Goal: Task Accomplishment & Management: Complete application form

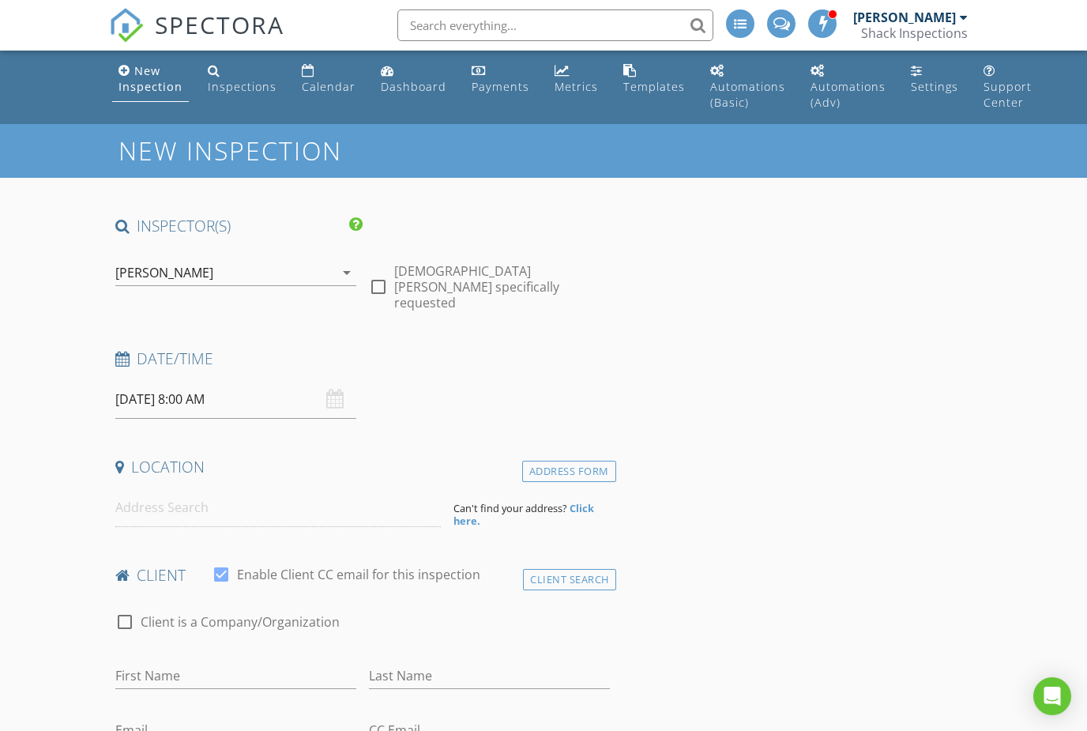
type input "Shawn"
type input "Barlow"
type input "barlow.shawn@gmail.com"
type input "469-767-2955"
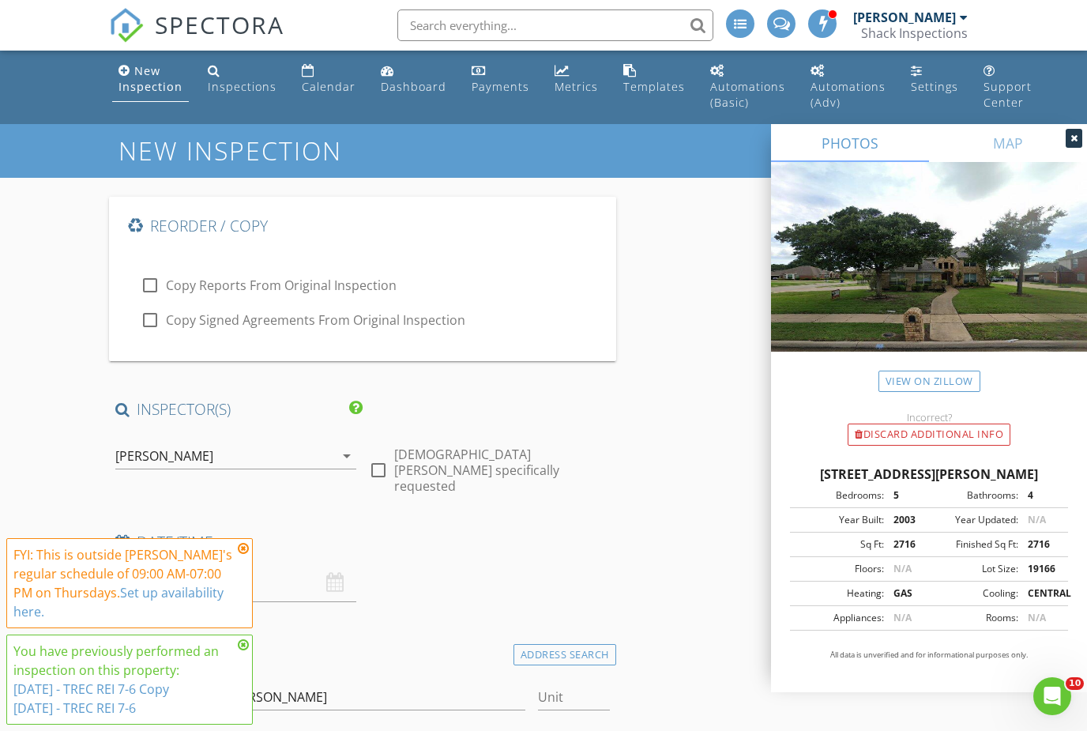
click at [245, 554] on icon at bounding box center [243, 548] width 11 height 13
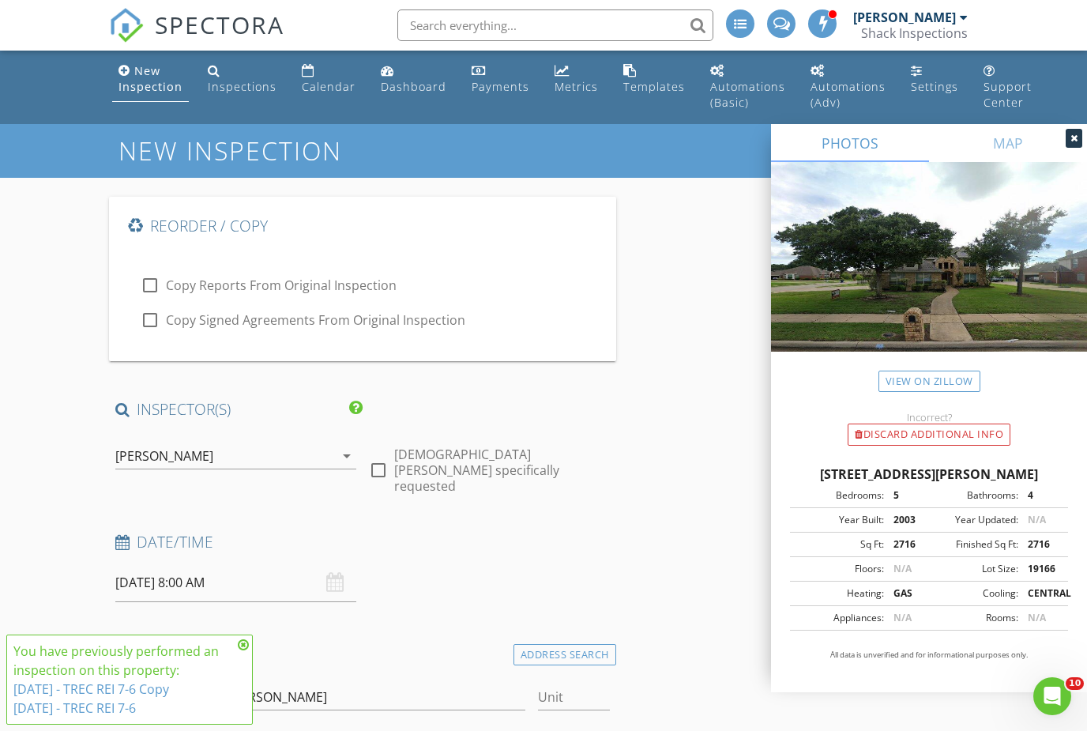
click at [247, 644] on icon at bounding box center [243, 645] width 11 height 13
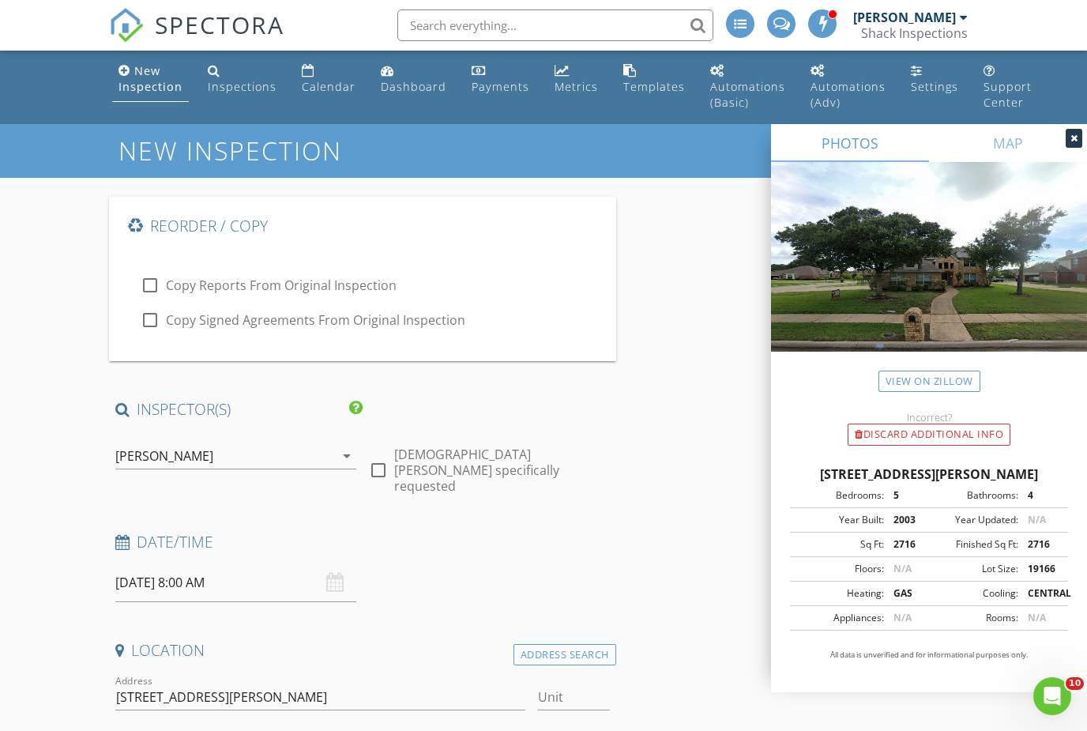
click at [148, 87] on div "New Inspection" at bounding box center [151, 78] width 64 height 31
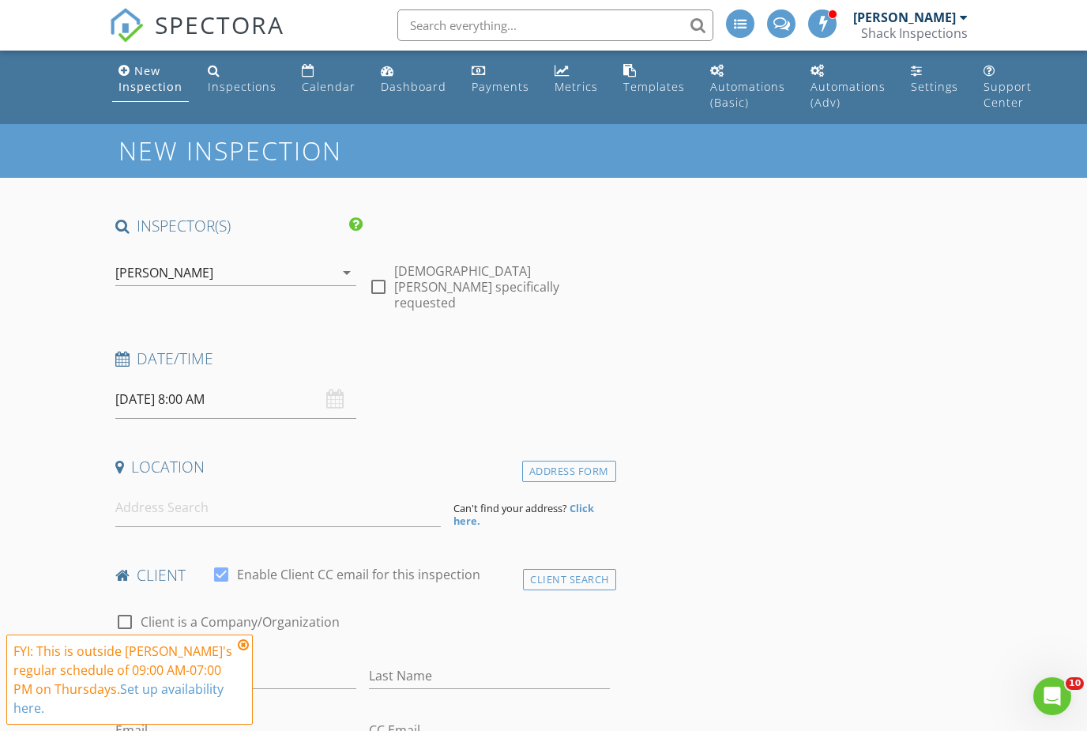
click at [242, 645] on icon at bounding box center [243, 645] width 11 height 13
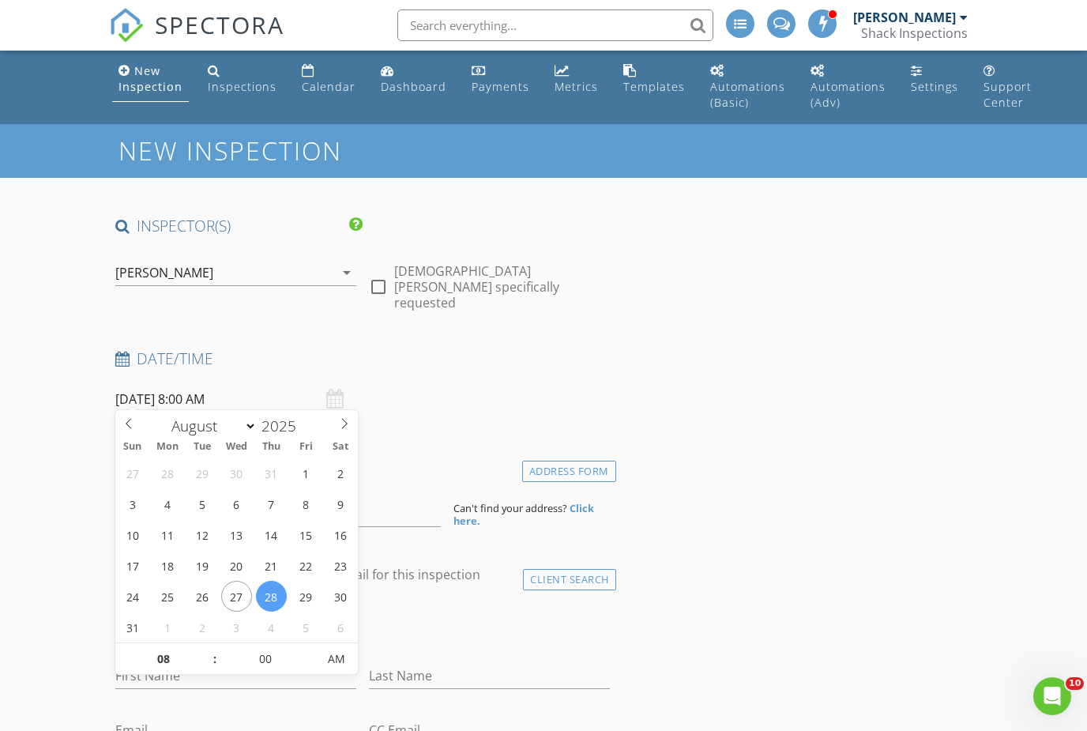
click at [208, 398] on input "08/28/2025 8:00 AM" at bounding box center [235, 399] width 241 height 39
type input "08/29/2025 8:00 AM"
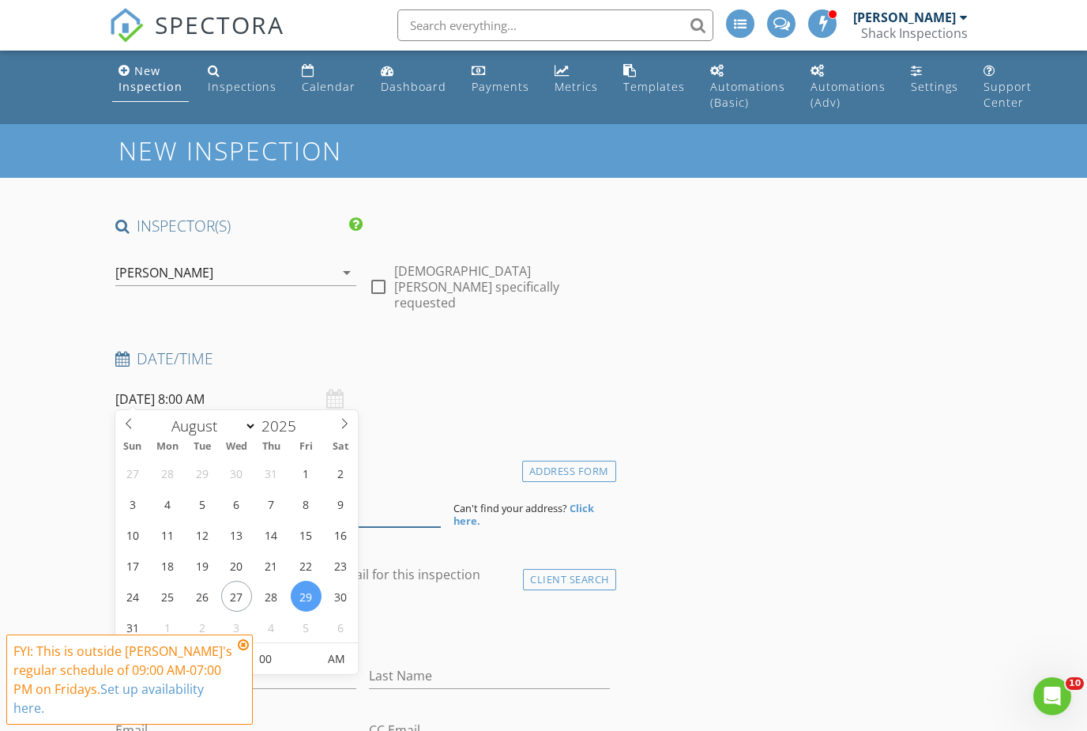
type input "09"
type input "08/29/2025 9:00 AM"
click at [386, 503] on input at bounding box center [278, 507] width 326 height 39
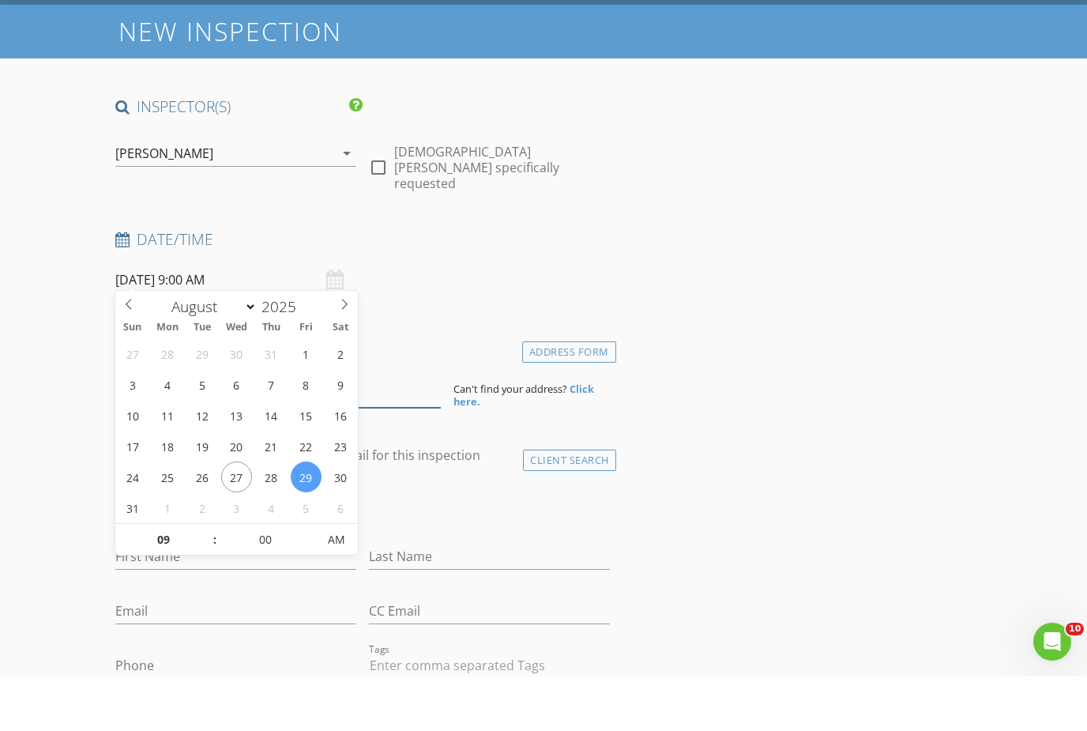
scroll to position [73, 0]
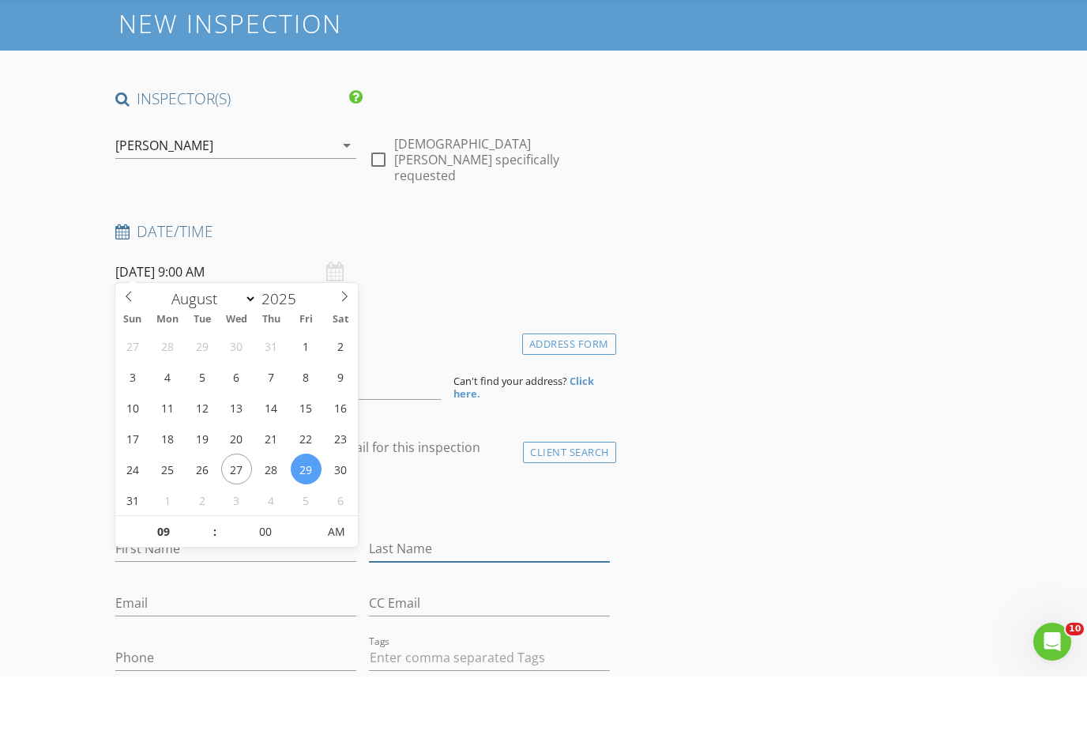
click at [426, 590] on input "Last Name" at bounding box center [489, 603] width 241 height 26
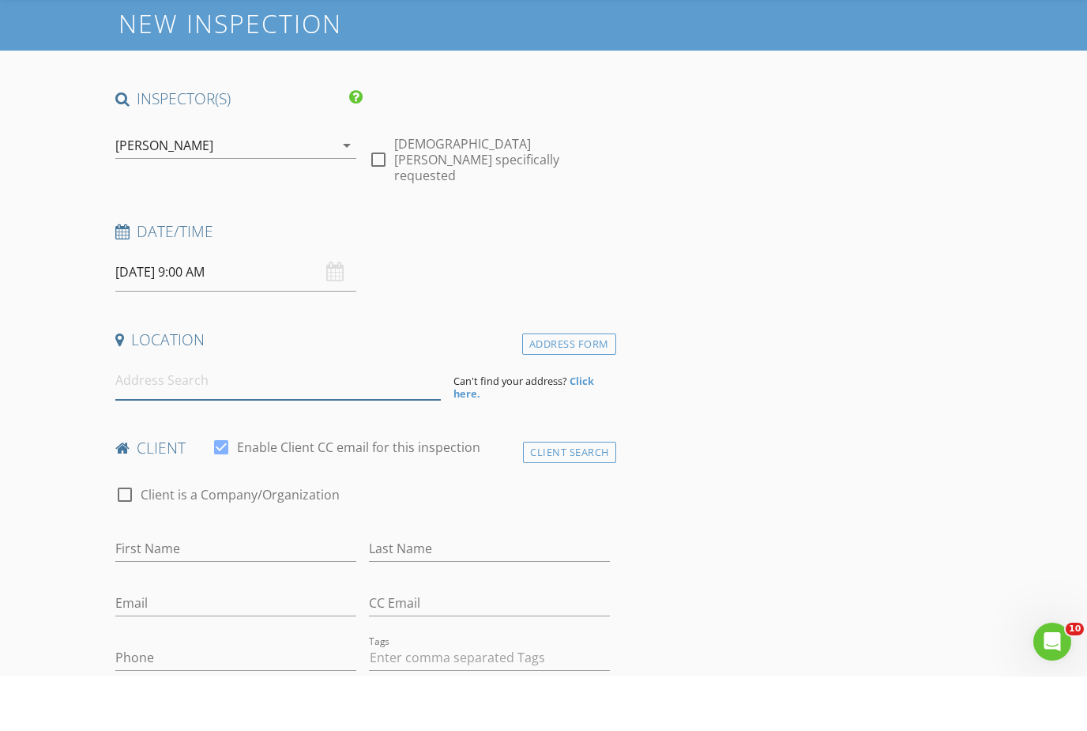
click at [304, 416] on input at bounding box center [278, 435] width 326 height 39
type input "6650 Santa Anita Drive, Dallas, TX, USA"
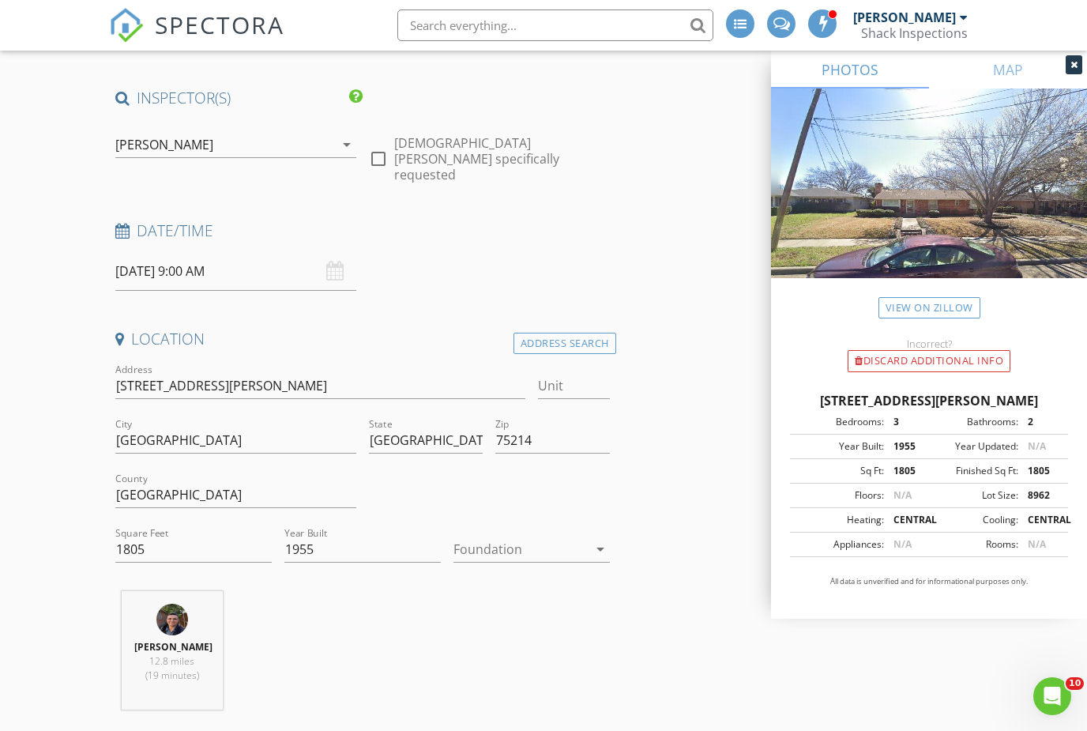
click at [517, 537] on div at bounding box center [521, 549] width 134 height 25
click at [502, 661] on div "Crawlspace" at bounding box center [531, 659] width 131 height 19
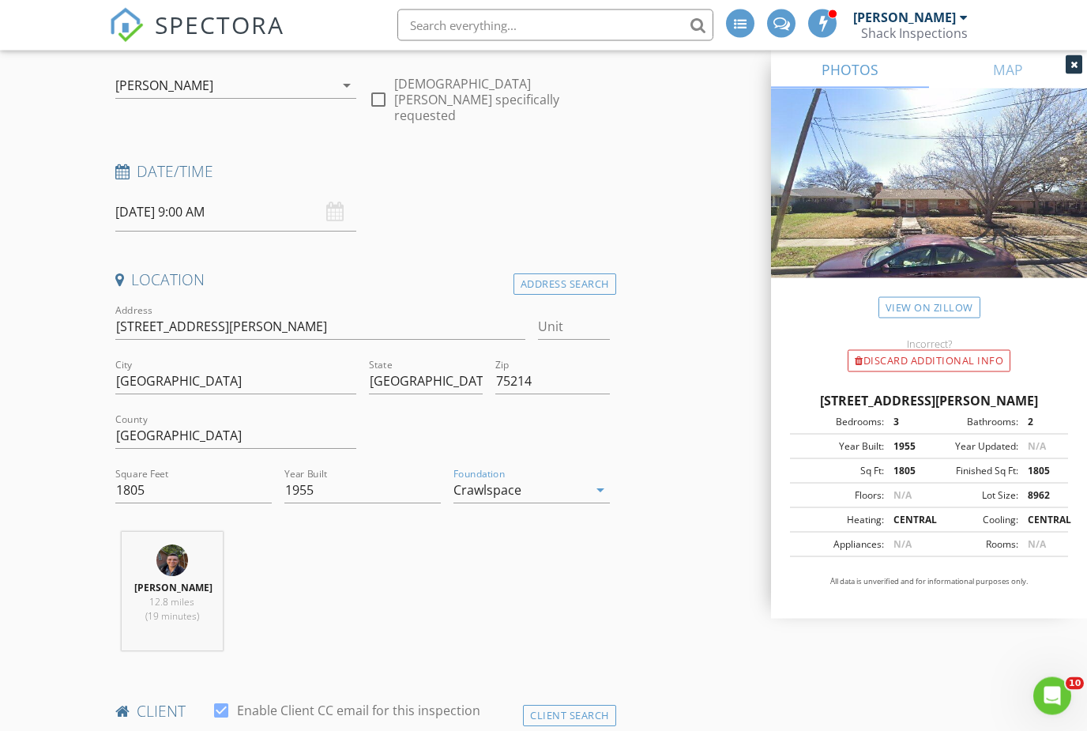
scroll to position [187, 0]
click at [568, 480] on div "Crawlspace" at bounding box center [521, 489] width 134 height 25
click at [564, 492] on div at bounding box center [531, 486] width 131 height 19
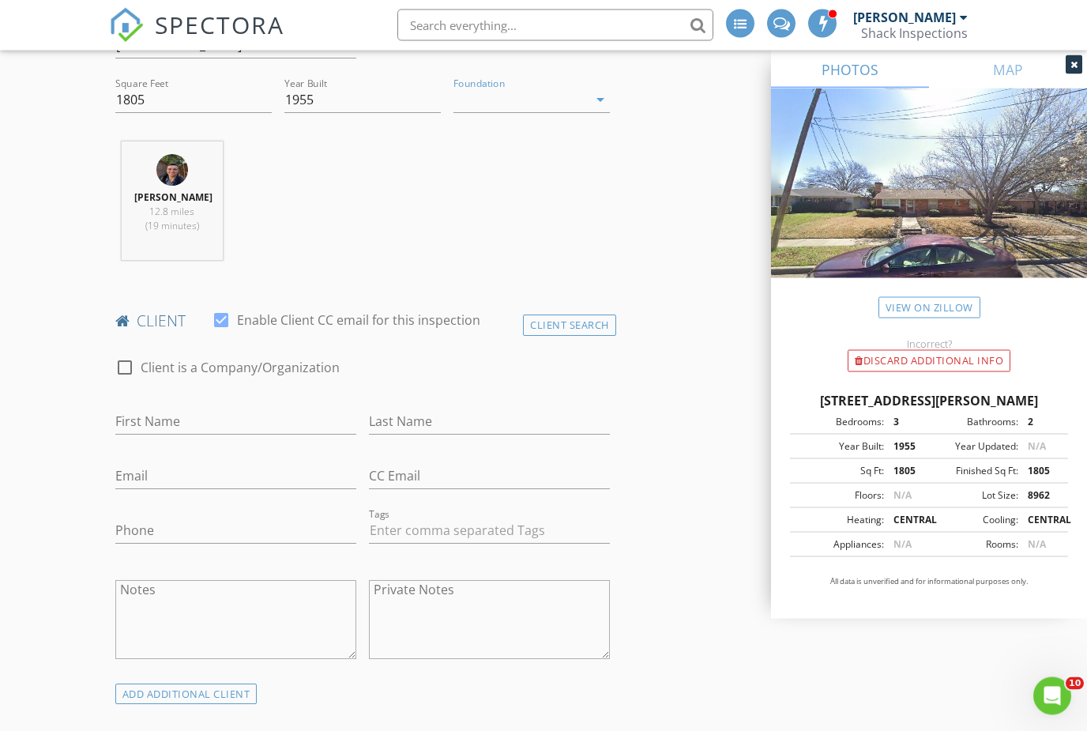
scroll to position [601, 0]
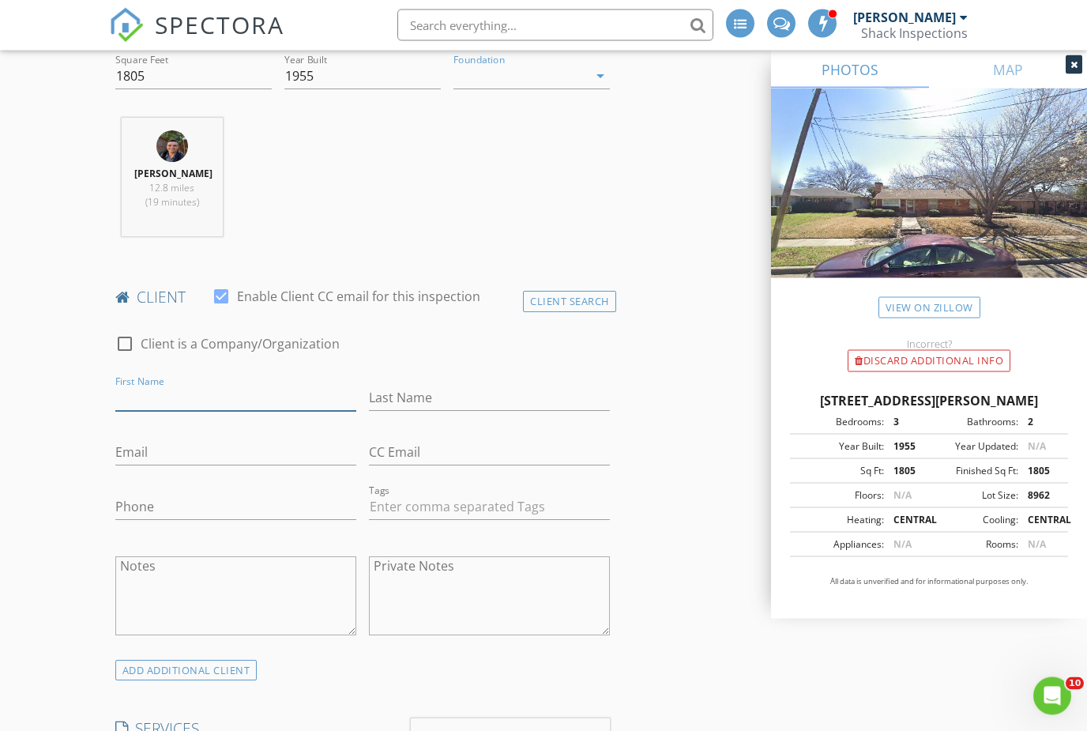
click at [299, 386] on input "First Name" at bounding box center [235, 399] width 241 height 26
click at [242, 661] on div "ADD ADDITIONAL client" at bounding box center [186, 671] width 142 height 21
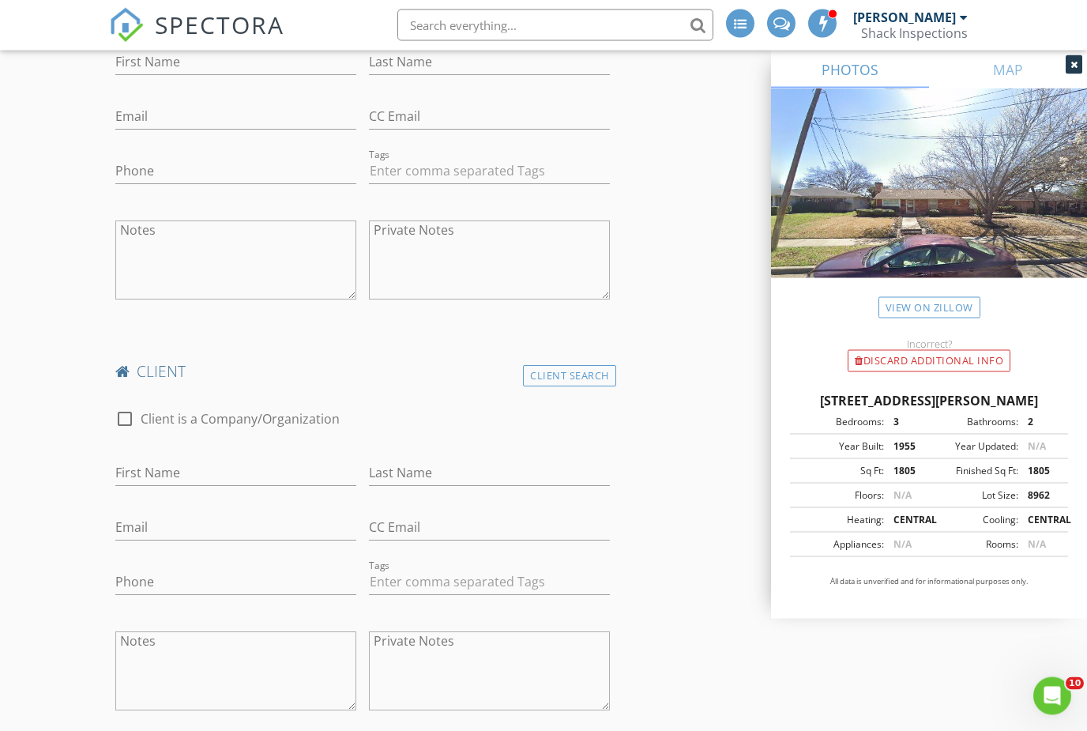
scroll to position [937, 0]
click at [202, 465] on input "First Name" at bounding box center [235, 473] width 241 height 26
type input "Sean"
type input "McCort"
click at [138, 505] on div "Email" at bounding box center [235, 530] width 241 height 51
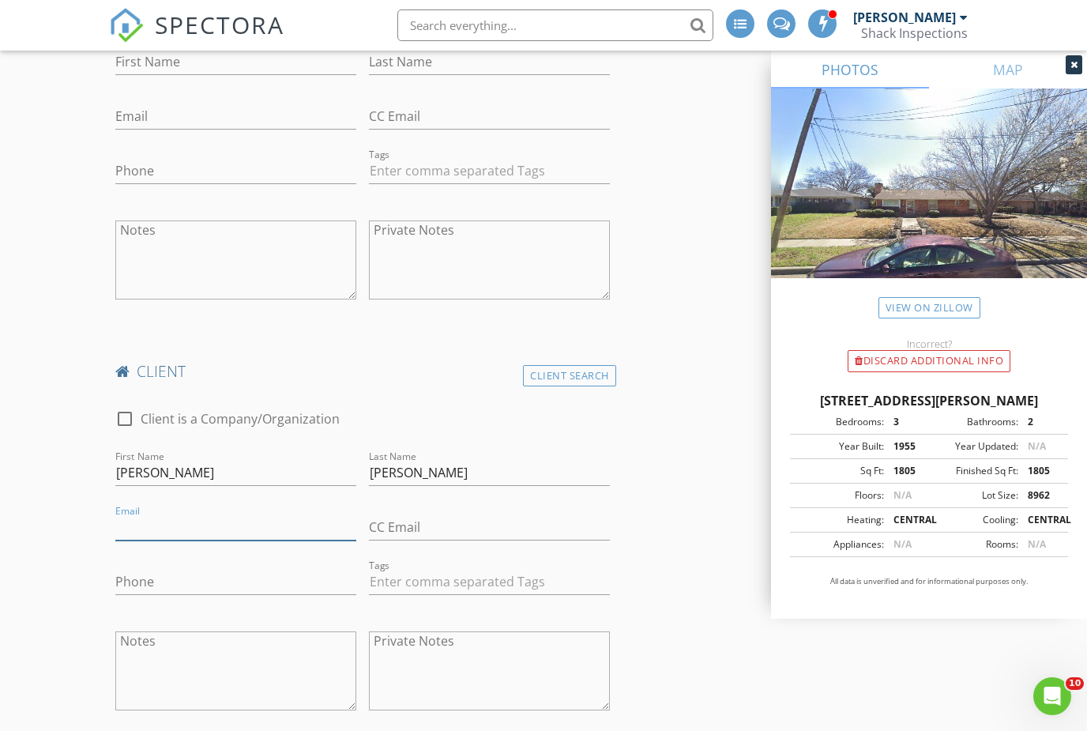
click at [136, 519] on input "Email" at bounding box center [235, 527] width 241 height 26
click at [138, 580] on input "Phone" at bounding box center [235, 586] width 241 height 26
type input "334-233-0050"
click at [128, 514] on input "Email" at bounding box center [235, 527] width 241 height 26
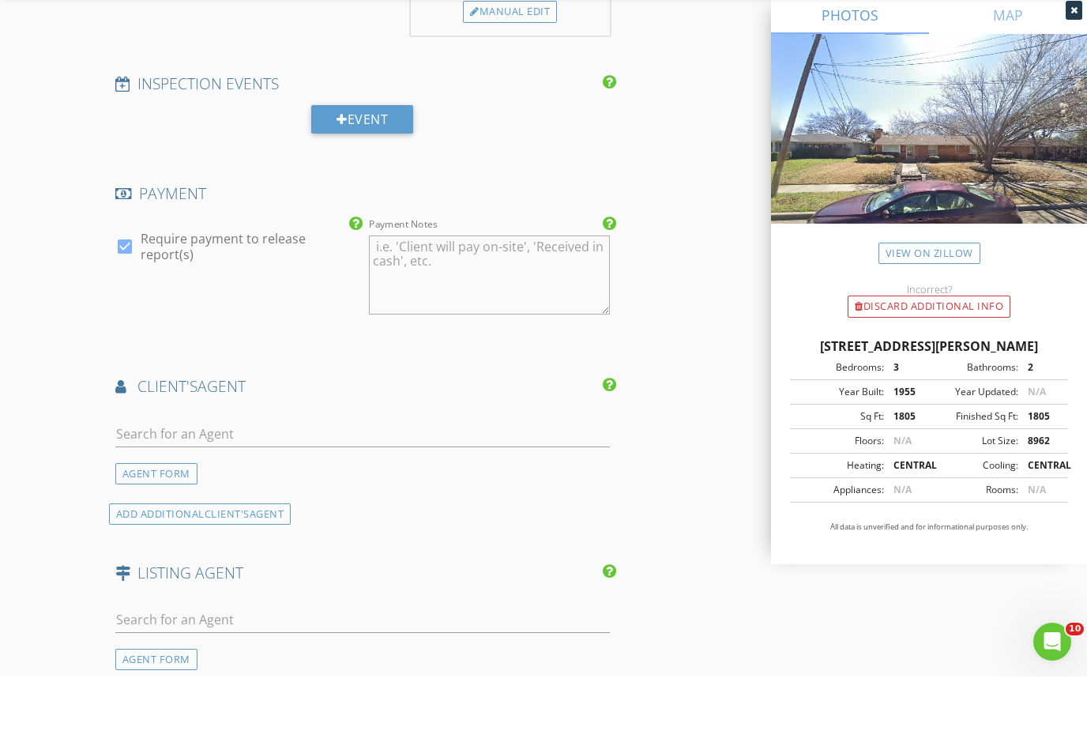
scroll to position [1918, 0]
click at [178, 475] on input "text" at bounding box center [362, 488] width 495 height 26
type input "Umir"
drag, startPoint x: 178, startPoint y: 418, endPoint x: 201, endPoint y: 505, distance: 89.9
click at [201, 557] on div "ADD ADDITIONAL client's AGENT" at bounding box center [200, 567] width 183 height 21
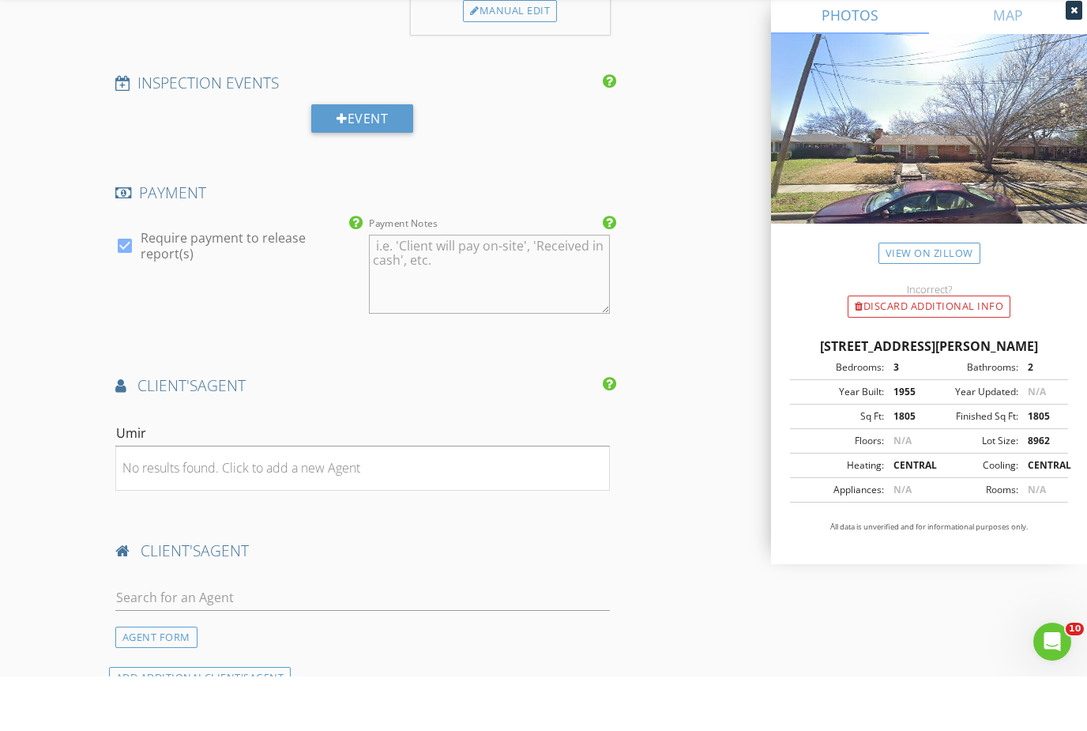
scroll to position [1972, 0]
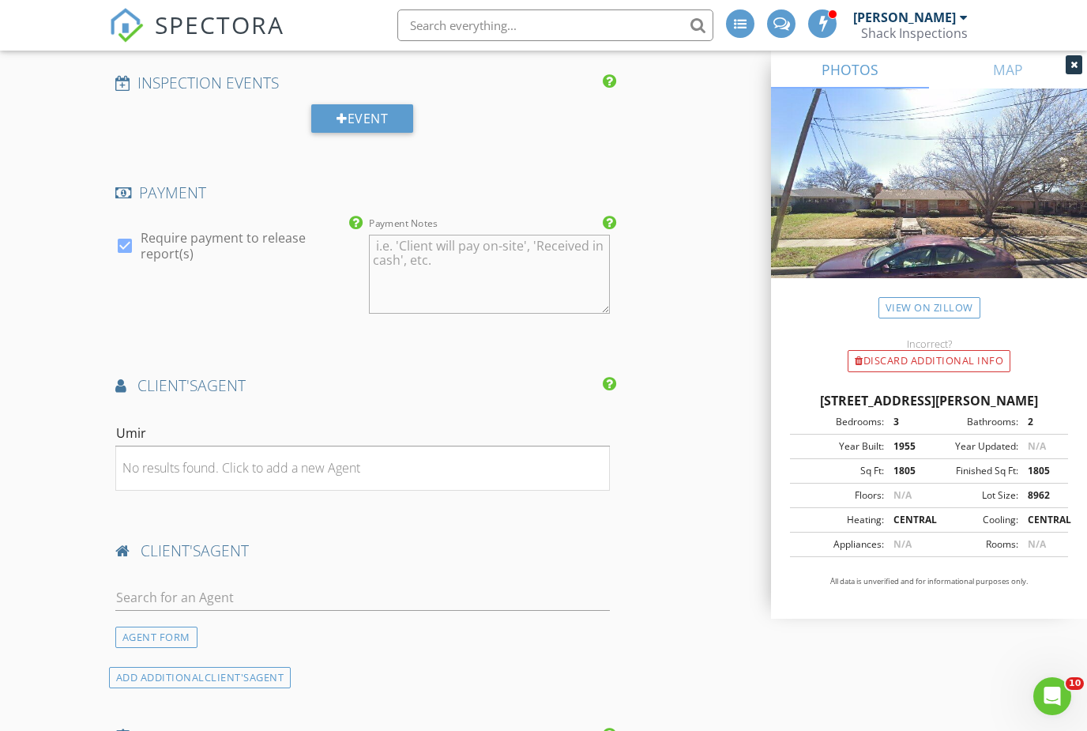
click at [194, 466] on li "No results found. Click to add a new Agent" at bounding box center [362, 468] width 493 height 44
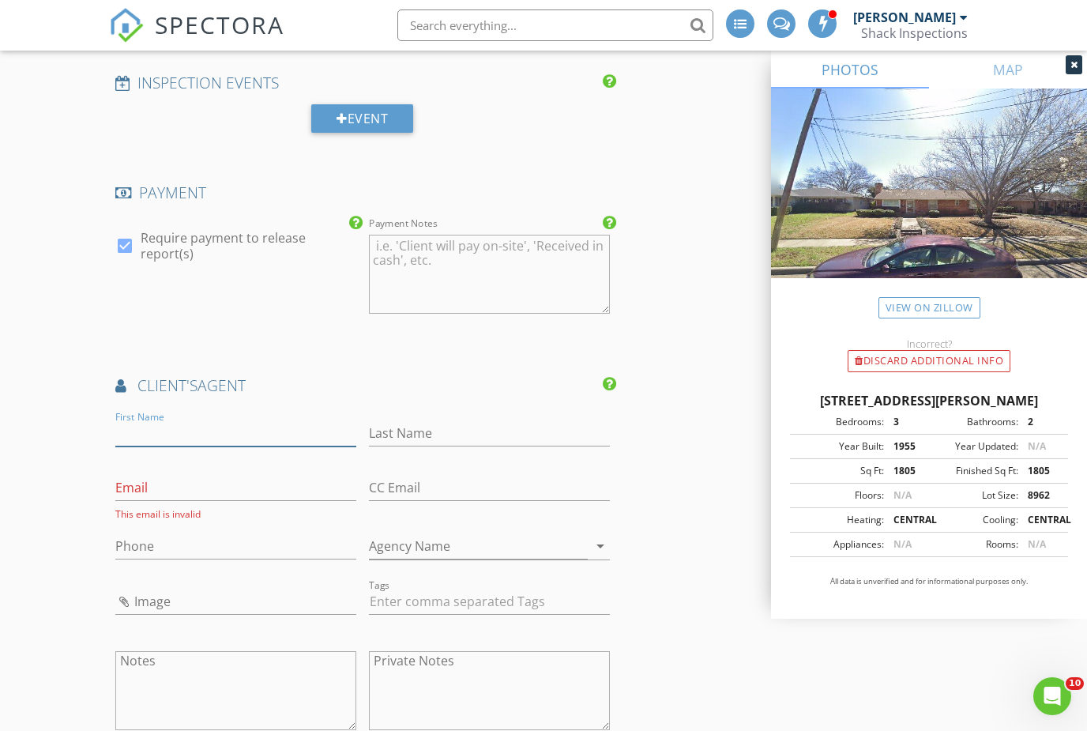
click at [188, 420] on input "First Name" at bounding box center [235, 433] width 241 height 26
type input "Umir"
type input "Nasser"
click at [160, 420] on input "Umir" at bounding box center [235, 433] width 241 height 26
type input "Umair"
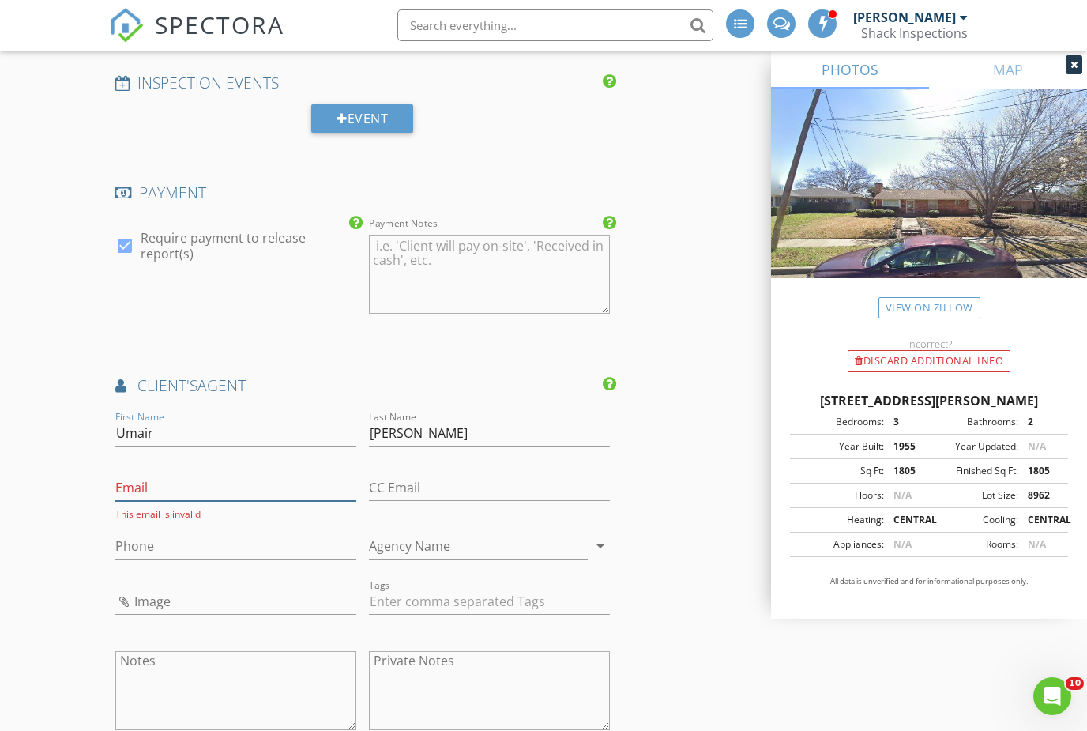
click at [202, 476] on input "Email" at bounding box center [235, 488] width 241 height 26
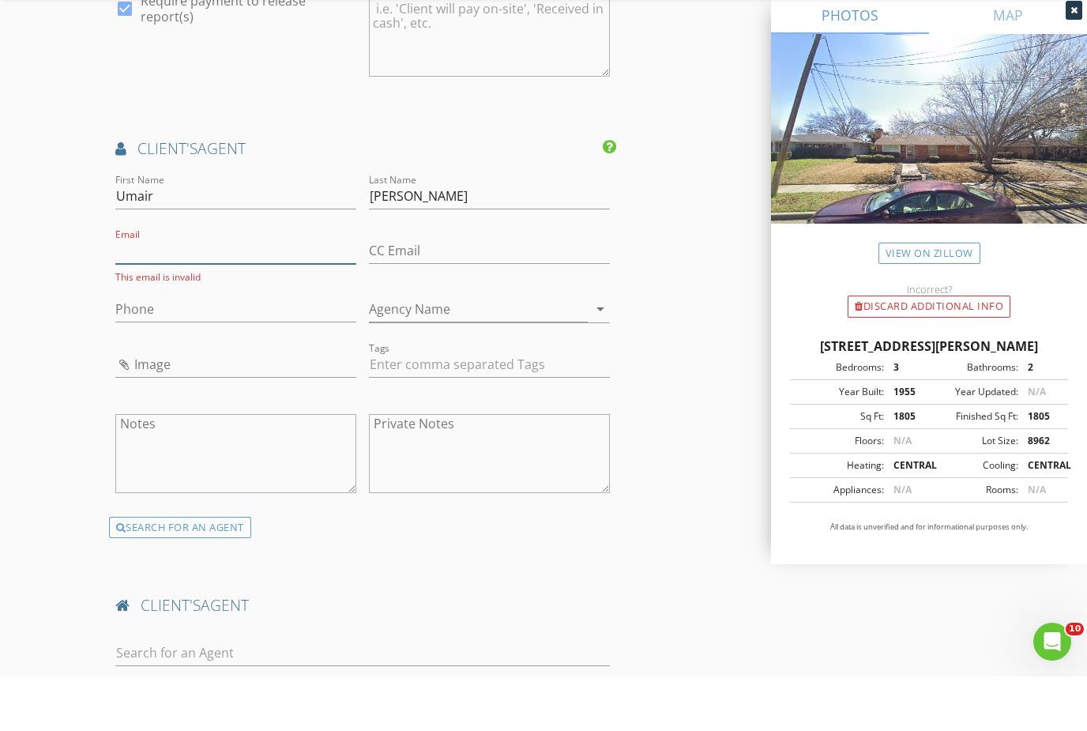
scroll to position [2171, 0]
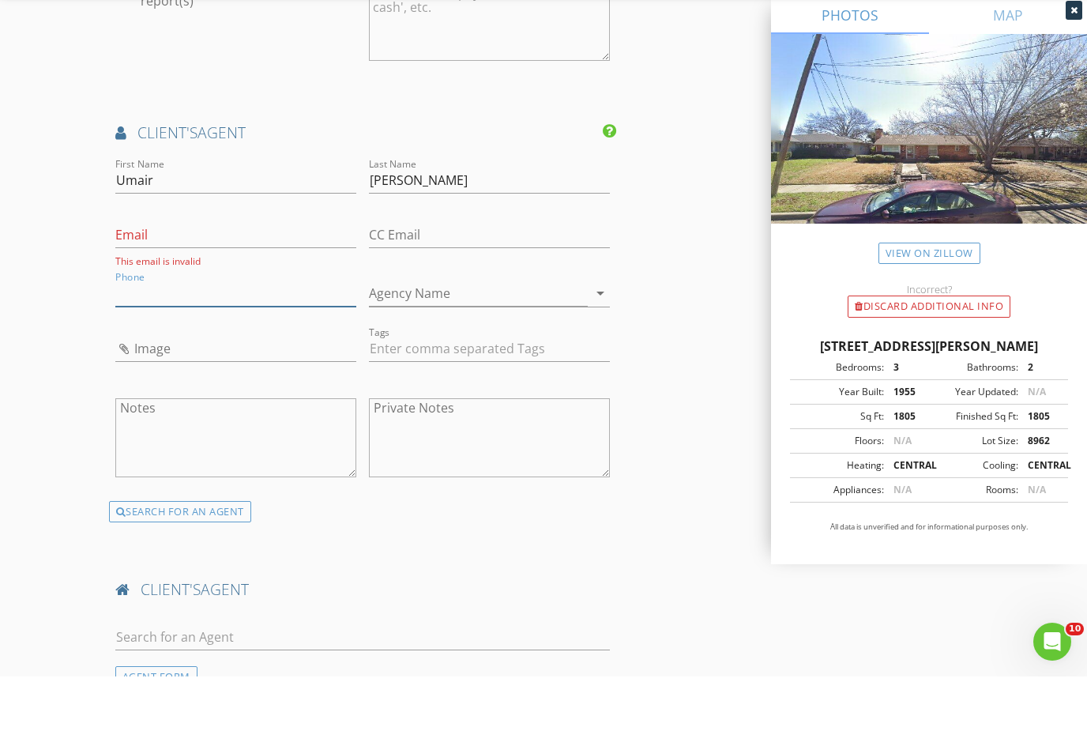
click at [186, 335] on input "Phone" at bounding box center [235, 348] width 241 height 26
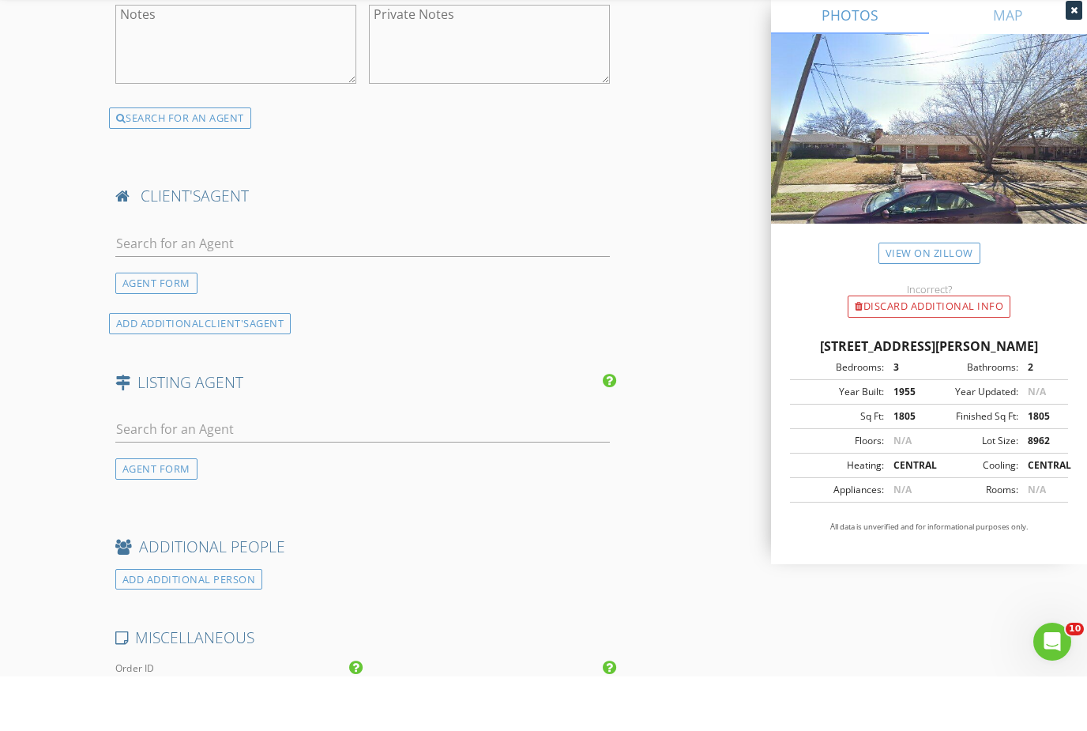
scroll to position [2583, 0]
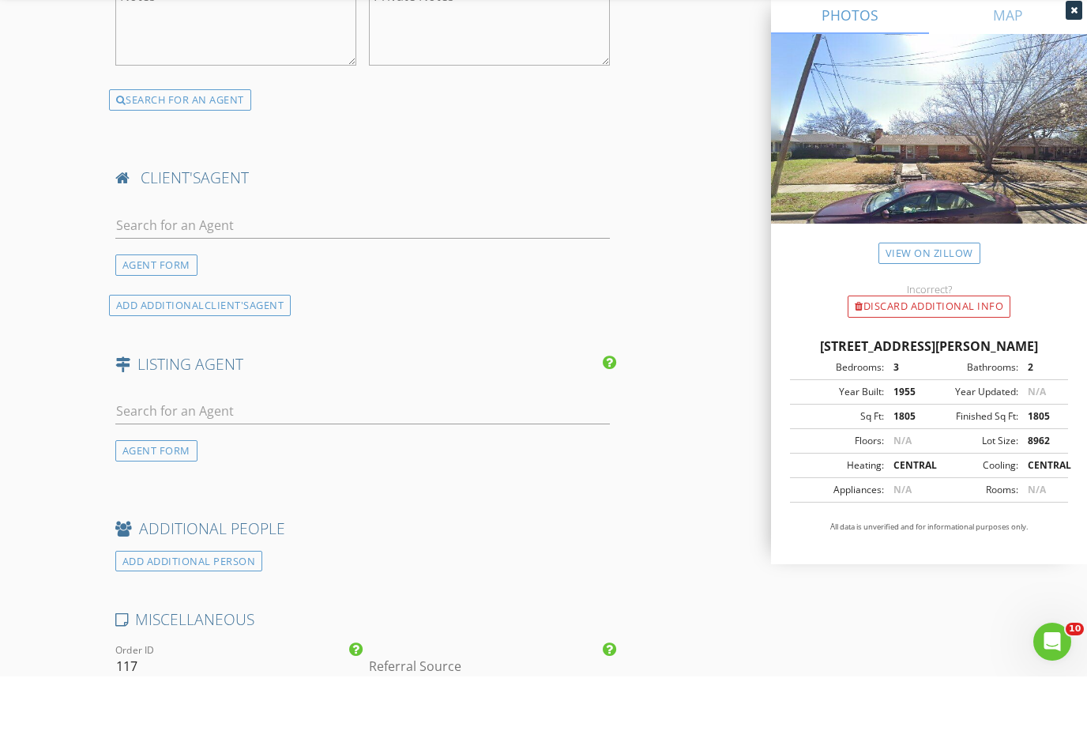
type input "214-395-4633"
click at [183, 267] on input "text" at bounding box center [362, 280] width 495 height 26
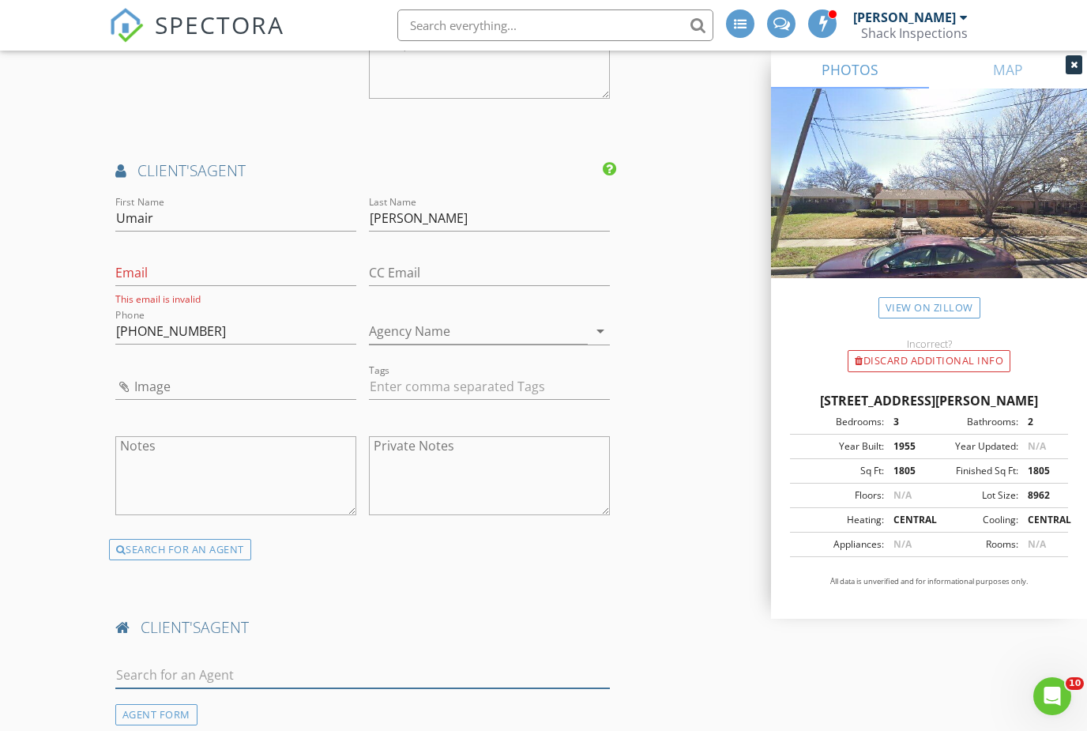
scroll to position [2113, 0]
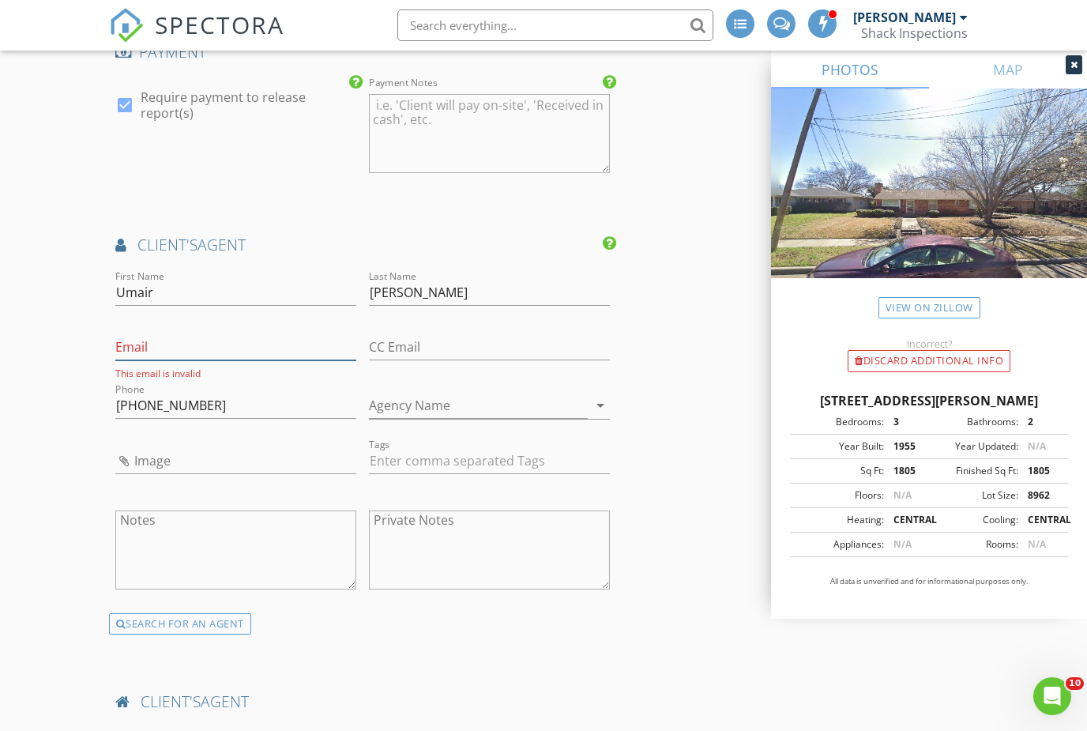
click at [173, 335] on input "Email" at bounding box center [235, 347] width 241 height 26
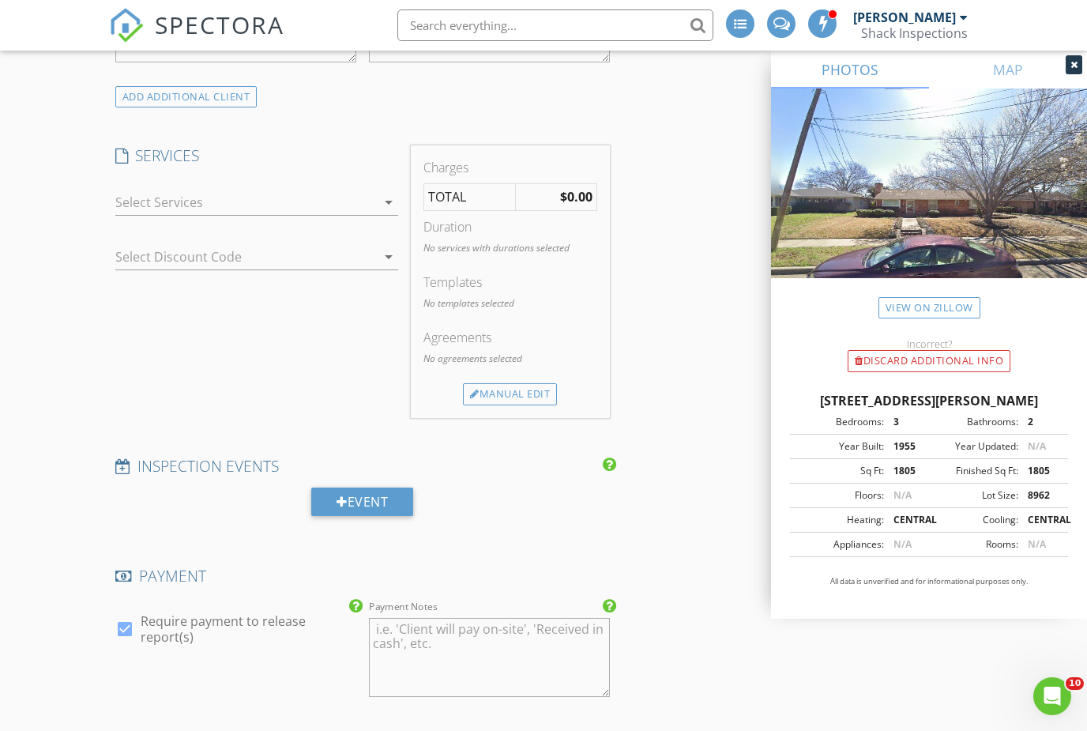
scroll to position [1534, 0]
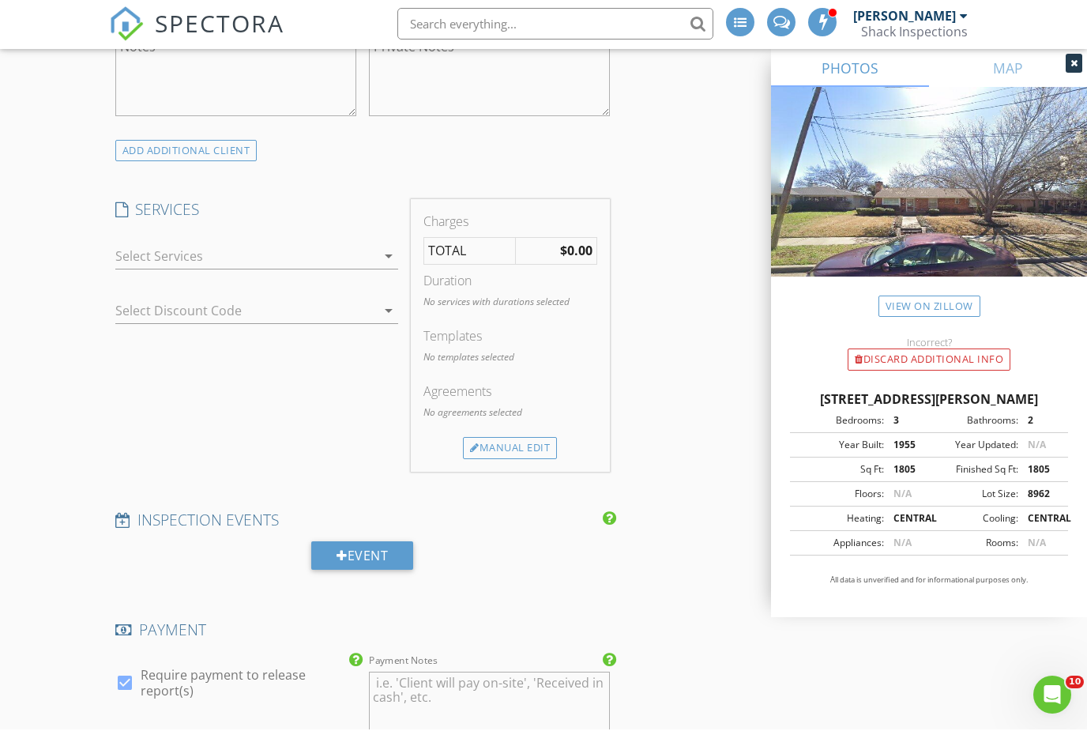
click at [228, 245] on div at bounding box center [246, 257] width 262 height 25
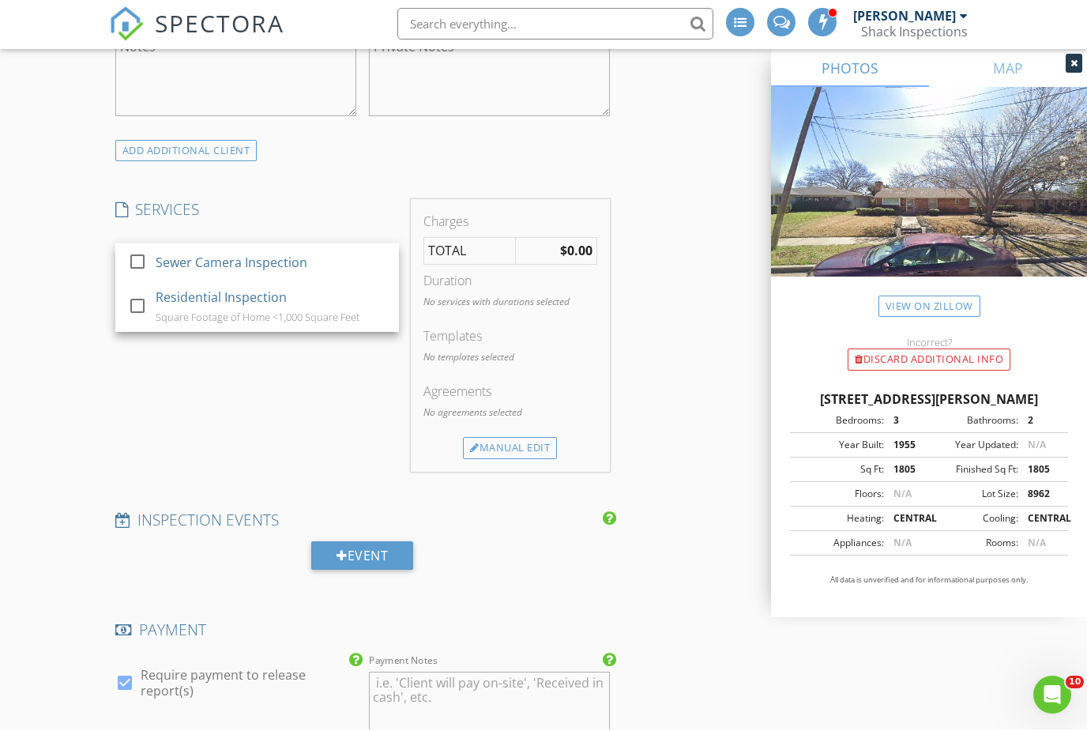
scroll to position [1536, 0]
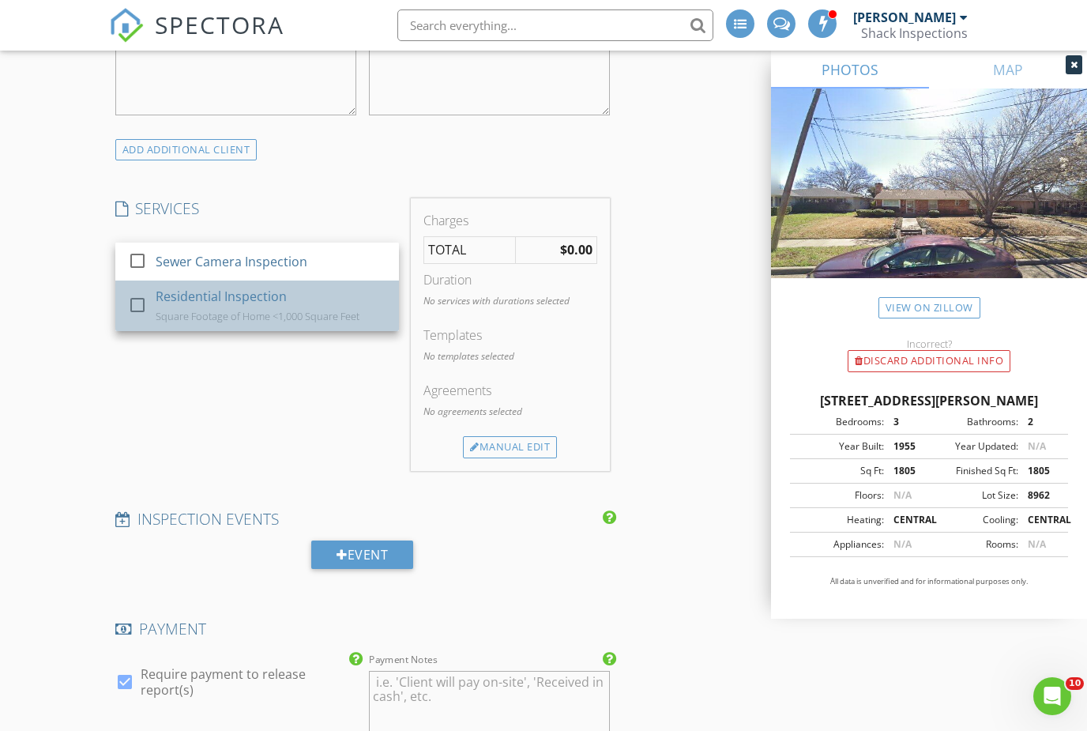
click at [230, 288] on div "Residential Inspection" at bounding box center [221, 296] width 131 height 19
checkbox input "false"
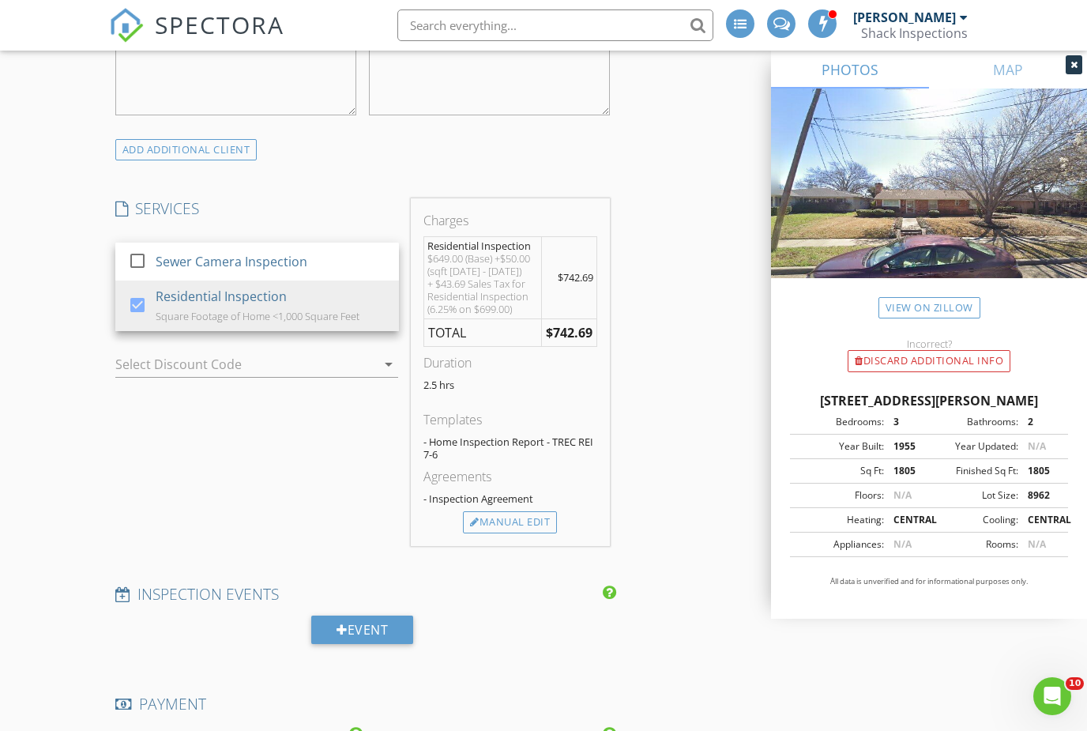
click at [251, 384] on div at bounding box center [257, 388] width 284 height 9
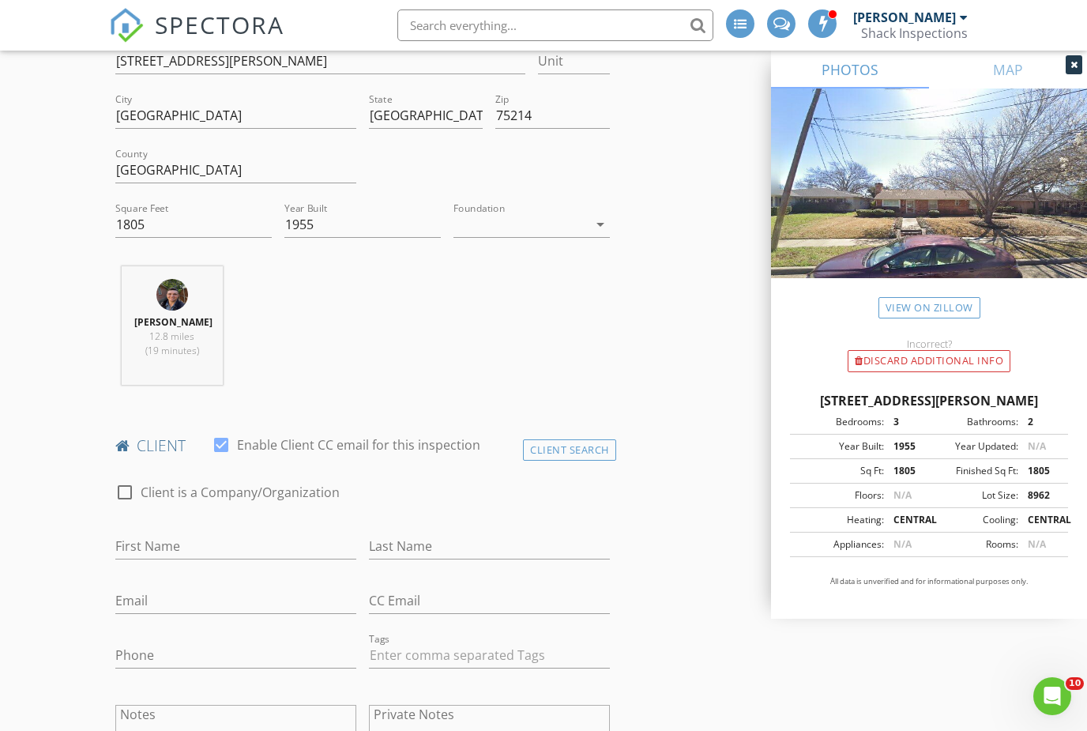
scroll to position [455, 0]
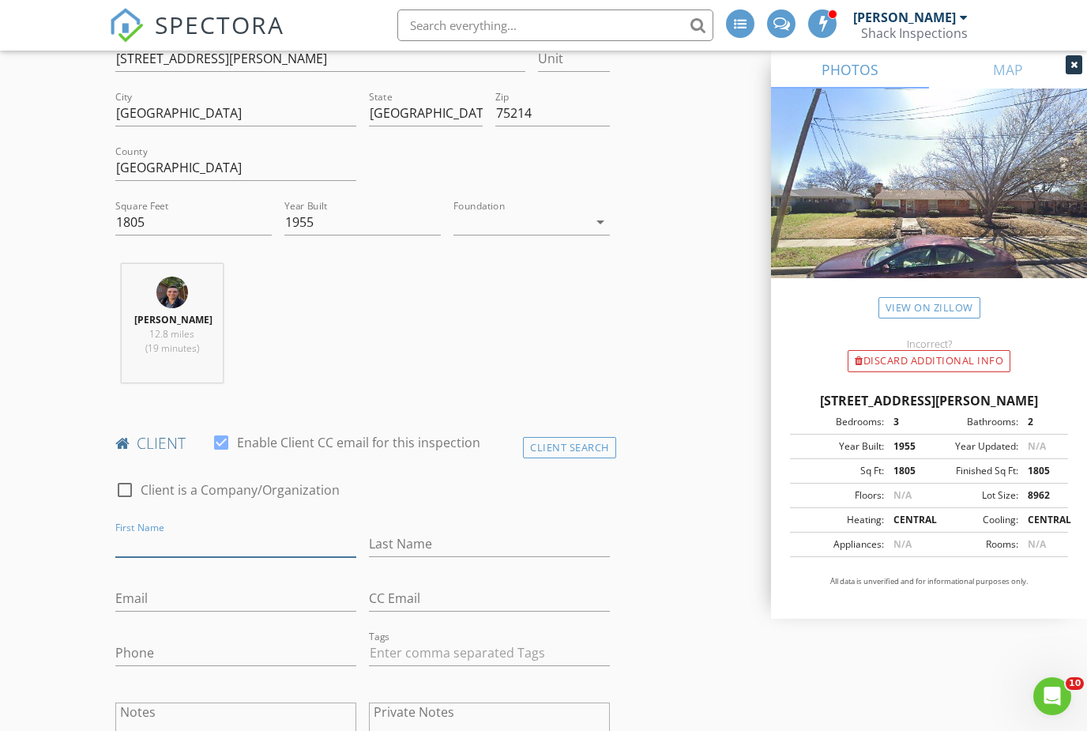
click at [137, 538] on input "First Name" at bounding box center [235, 544] width 241 height 26
type input "Kassi"
type input "U"
type input "y"
type input "Yukevich"
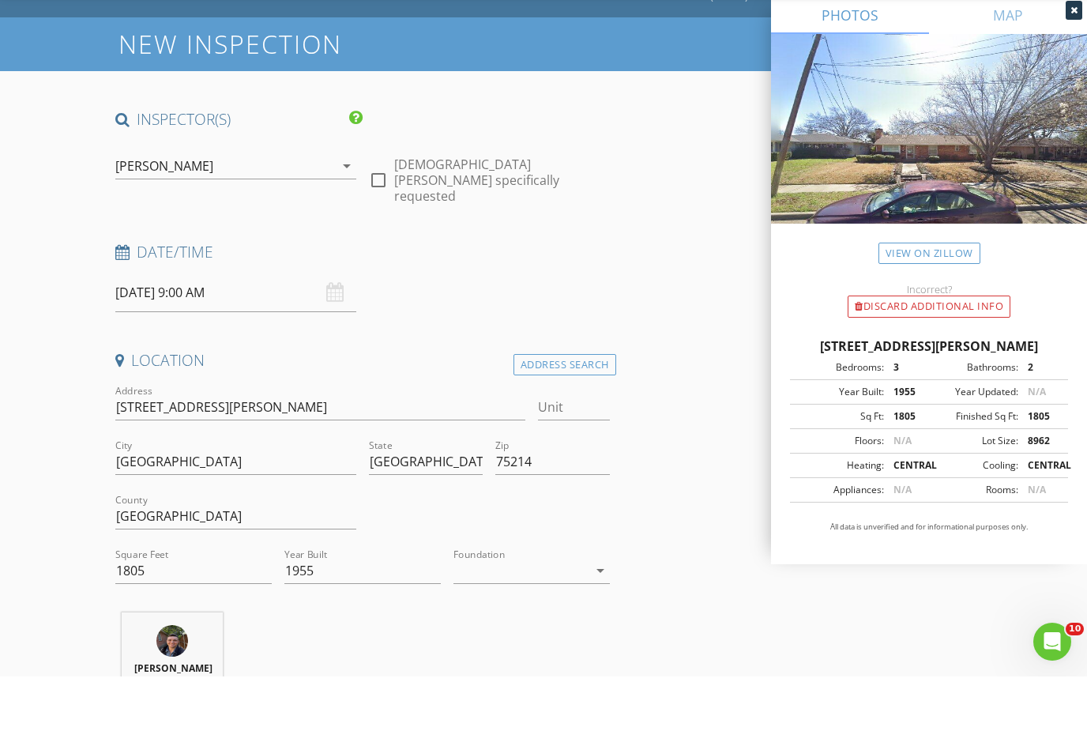
scroll to position [111, 0]
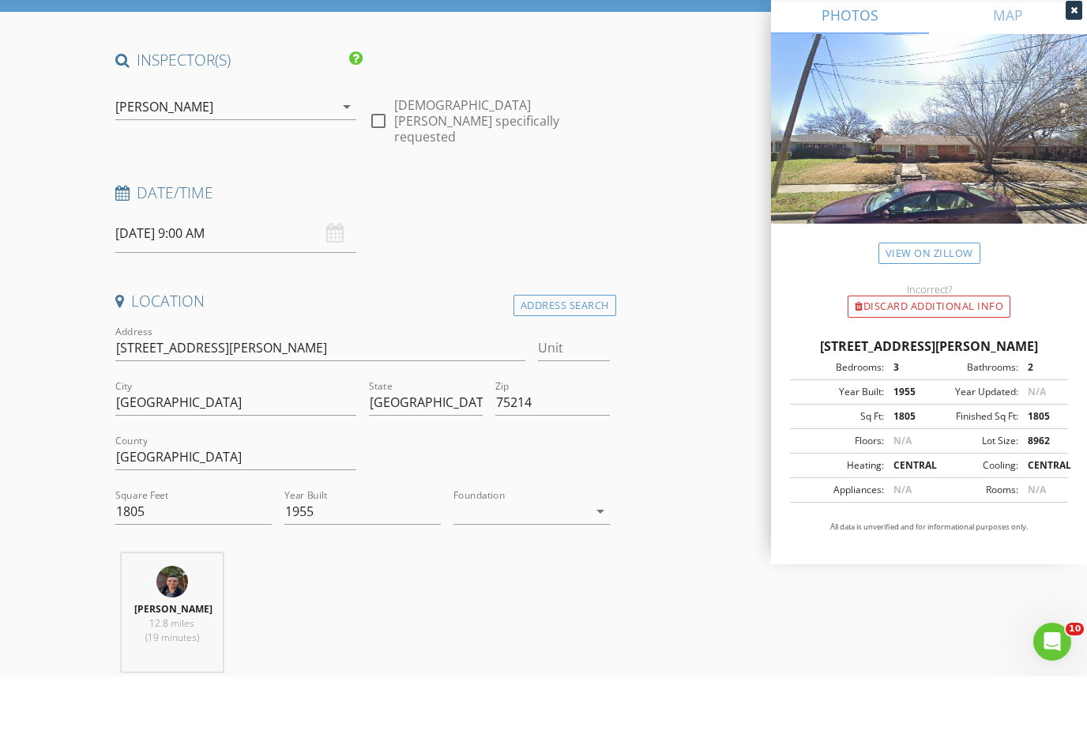
click at [523, 553] on div at bounding box center [521, 565] width 134 height 25
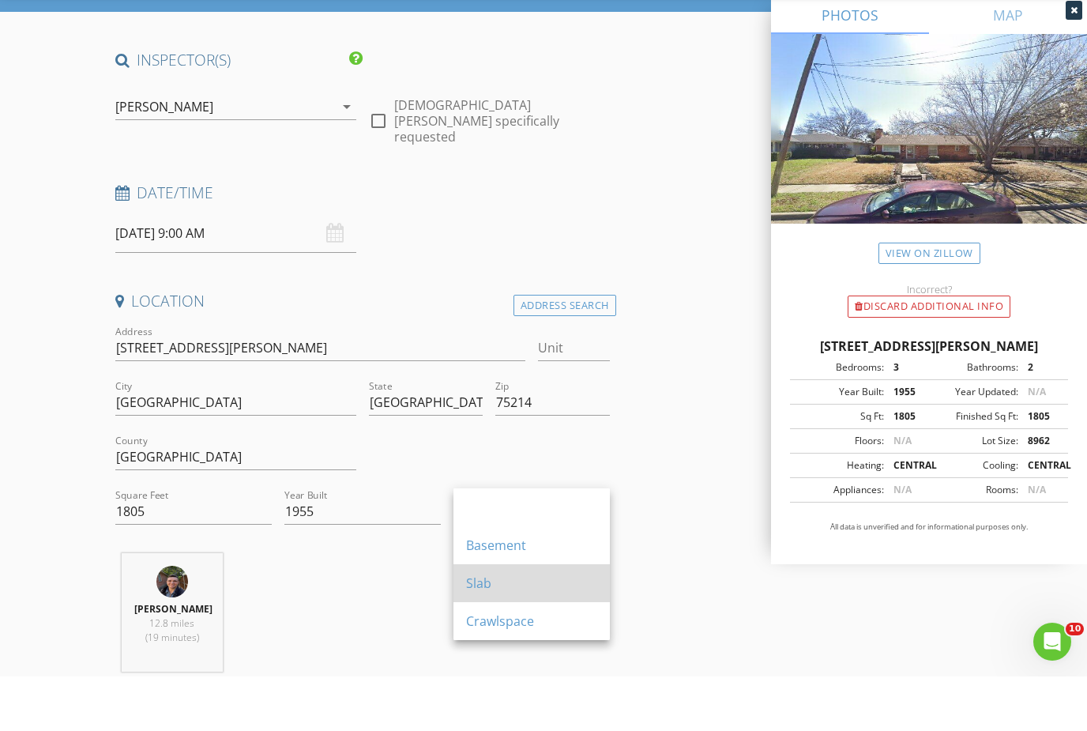
scroll to position [166, 0]
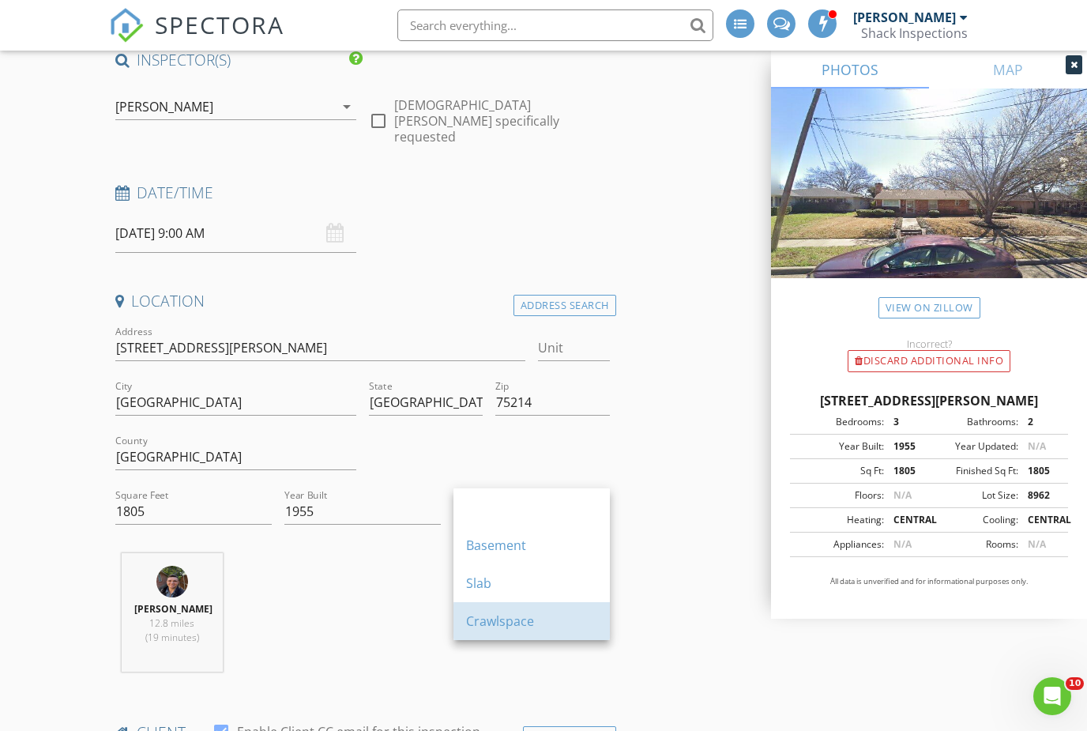
click at [509, 604] on div "Crawlspace" at bounding box center [531, 621] width 131 height 38
click at [509, 604] on div "Christian Shack 12.8 miles (19 minutes)" at bounding box center [362, 618] width 507 height 131
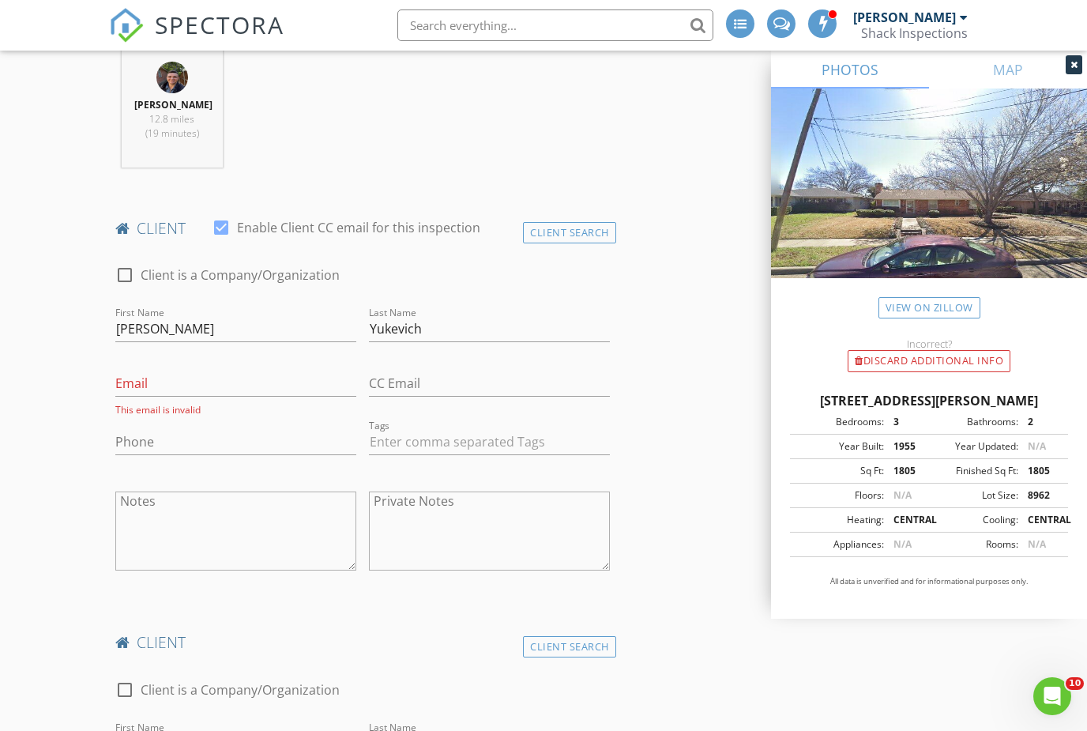
scroll to position [682, 0]
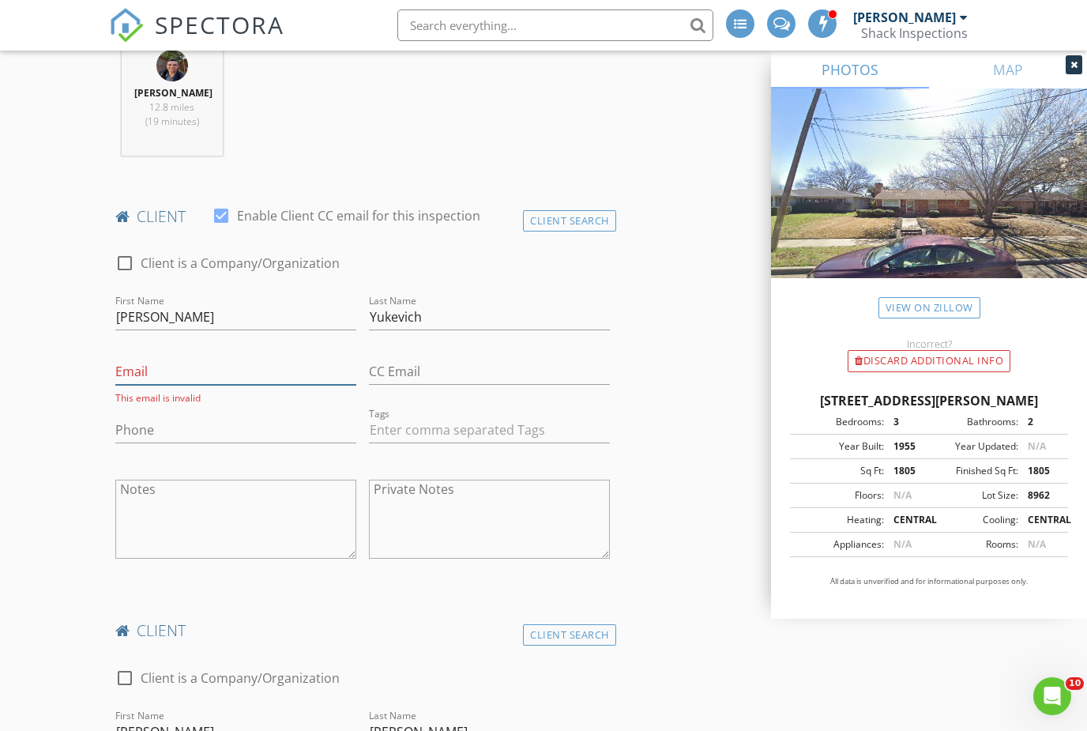
click at [244, 359] on input "Email" at bounding box center [235, 372] width 241 height 26
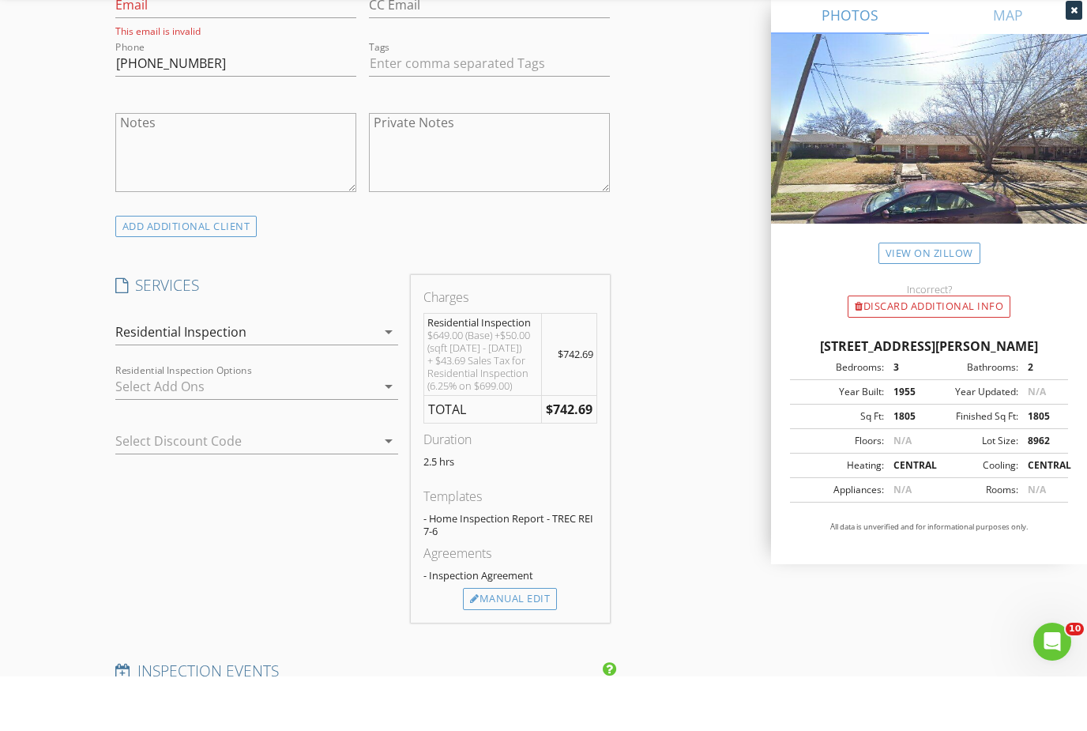
scroll to position [1409, 0]
click at [538, 642] on div "Manual Edit" at bounding box center [510, 653] width 94 height 22
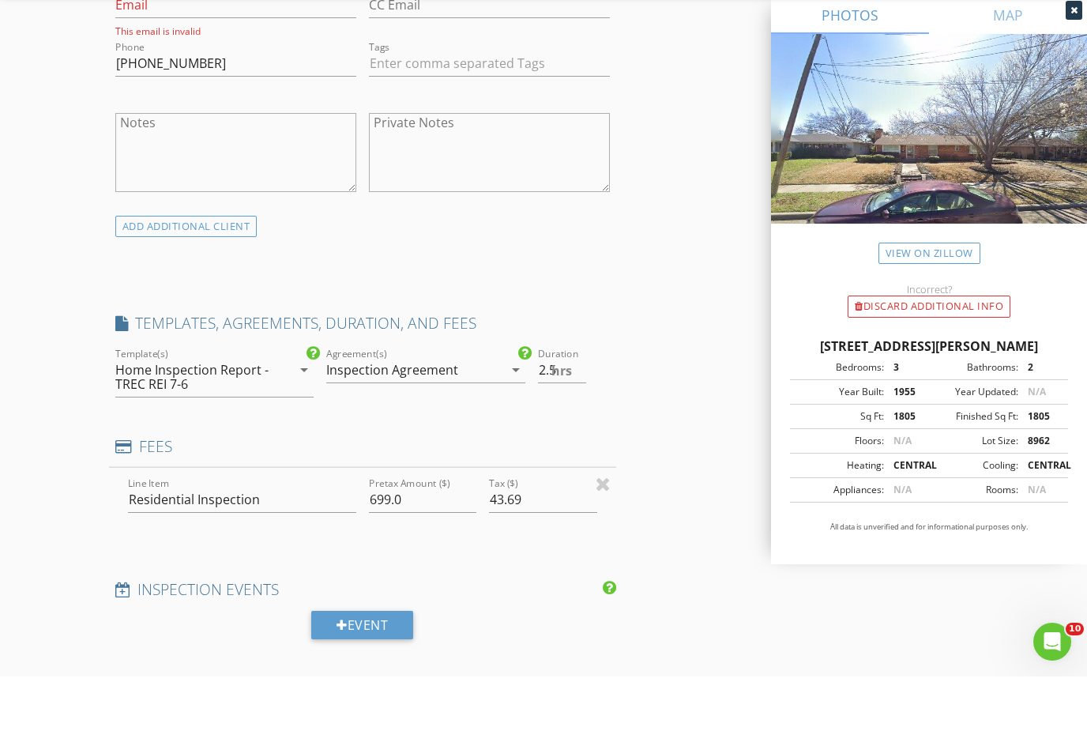
scroll to position [1464, 0]
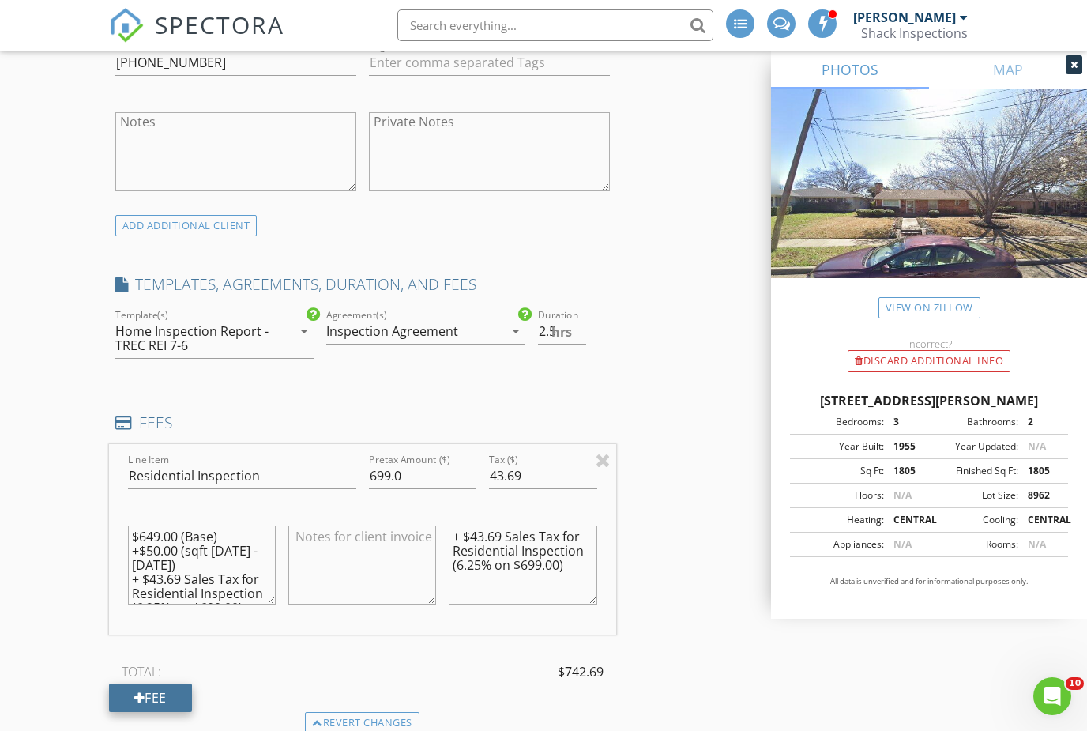
click at [152, 695] on div "Fee" at bounding box center [150, 698] width 83 height 28
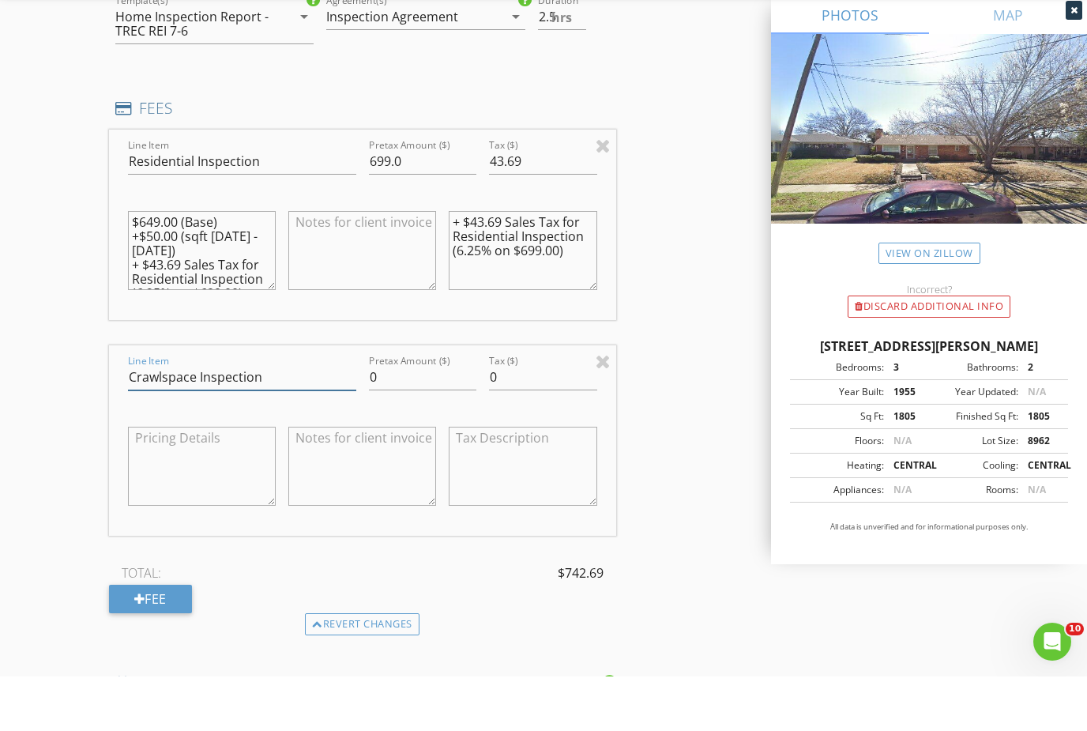
type input "Crawlspace Inspection"
click at [133, 266] on textarea "$649.00 (Base) +$50.00 (sqft 1000 - 1999) + $43.69 Sales Tax for Residential In…" at bounding box center [202, 305] width 148 height 79
click at [455, 266] on textarea "+ $43.69 Sales Tax for Residential Inspection (6.25% on $699.00)" at bounding box center [523, 305] width 148 height 79
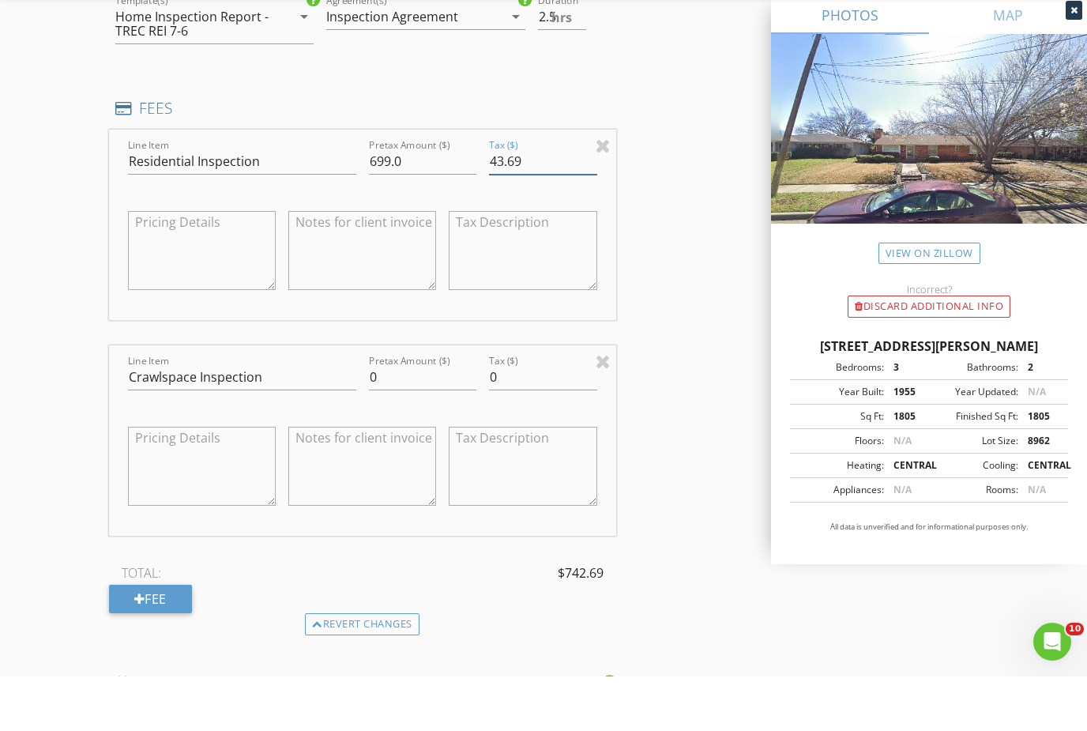
click at [536, 203] on input "43.69" at bounding box center [543, 216] width 108 height 26
type input "4"
type input "0"
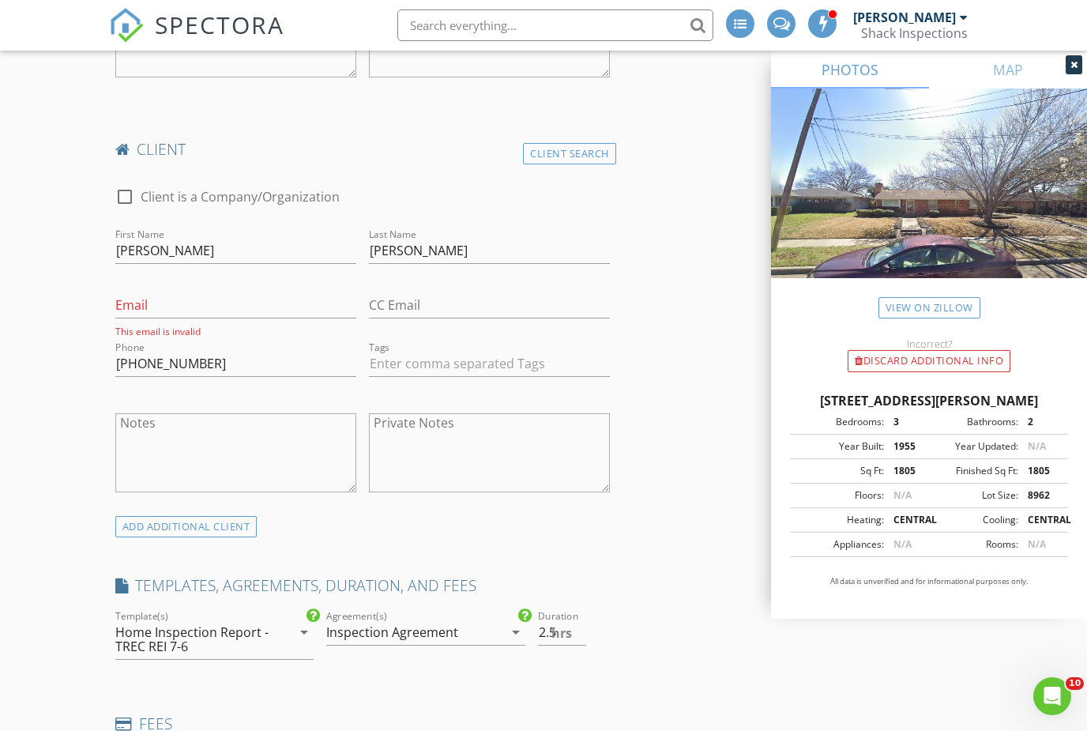
scroll to position [1161, 0]
click at [170, 295] on input "Email" at bounding box center [235, 308] width 241 height 26
paste input "mccorsm08@gmail.com"
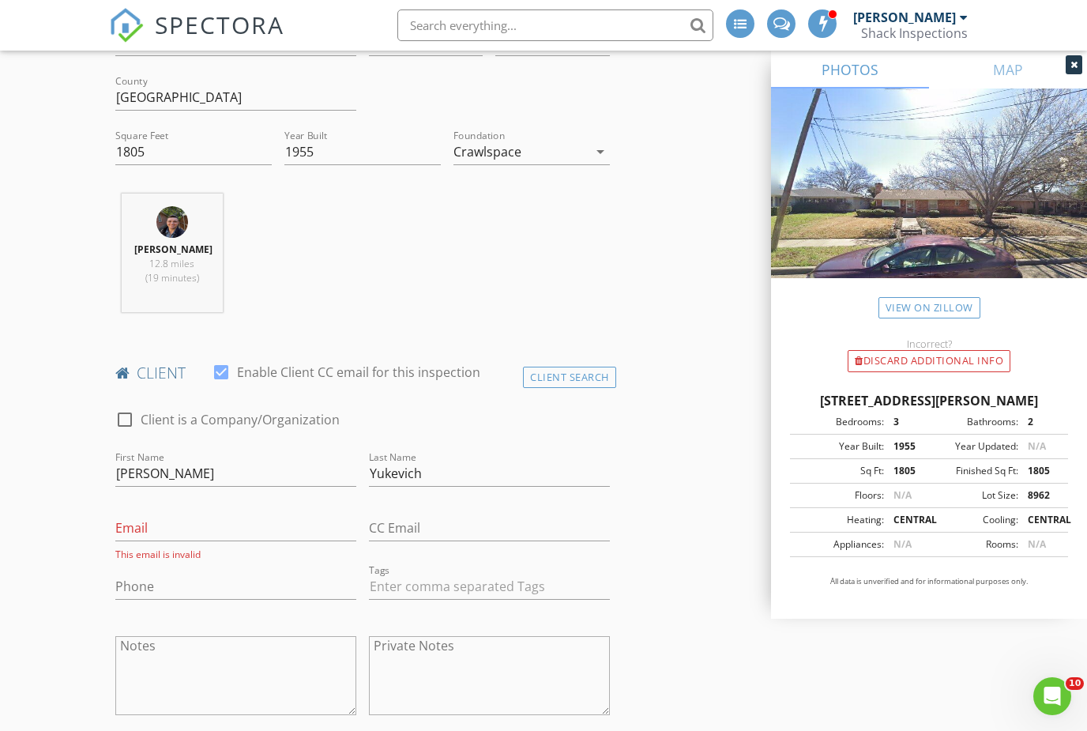
scroll to position [502, 0]
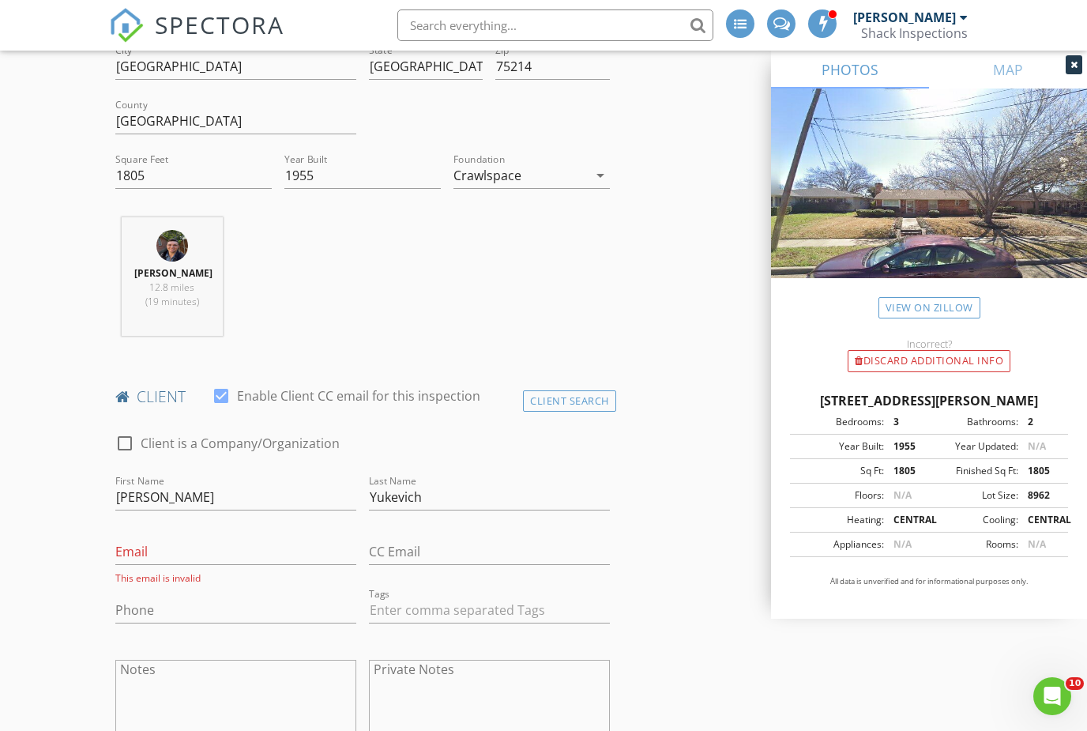
type input "mccorsm08@gmail.com"
click at [200, 539] on input "Email" at bounding box center [235, 552] width 241 height 26
paste input "KassiYukevich@gmail.com"
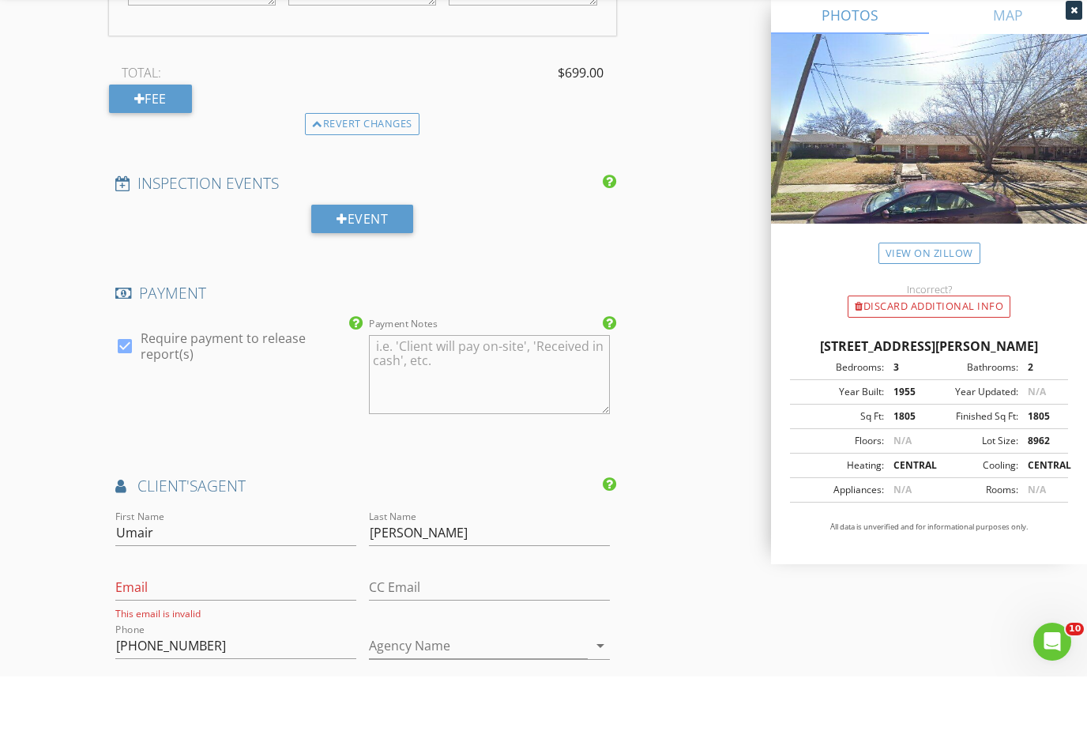
scroll to position [2257, 0]
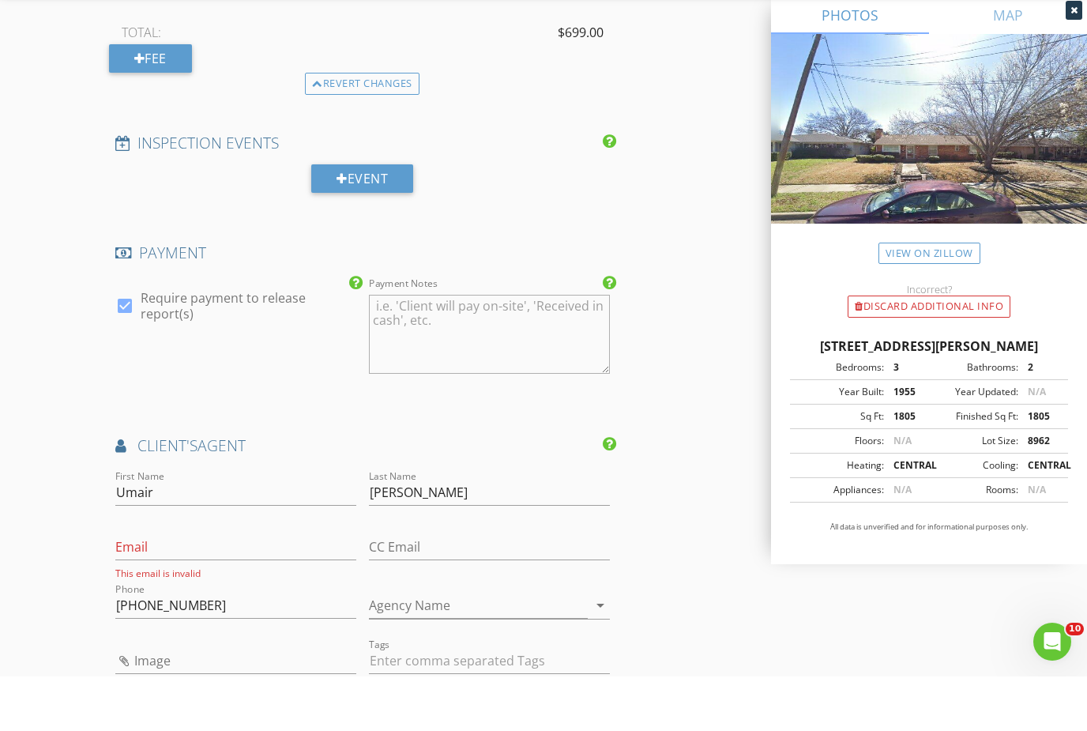
type input "KassiYukevich@gmail.com"
drag, startPoint x: 264, startPoint y: 523, endPoint x: 264, endPoint y: 532, distance: 8.7
click at [264, 589] on input "Email" at bounding box center [235, 602] width 241 height 26
paste input "umairnasser@daveperrymiller.com"
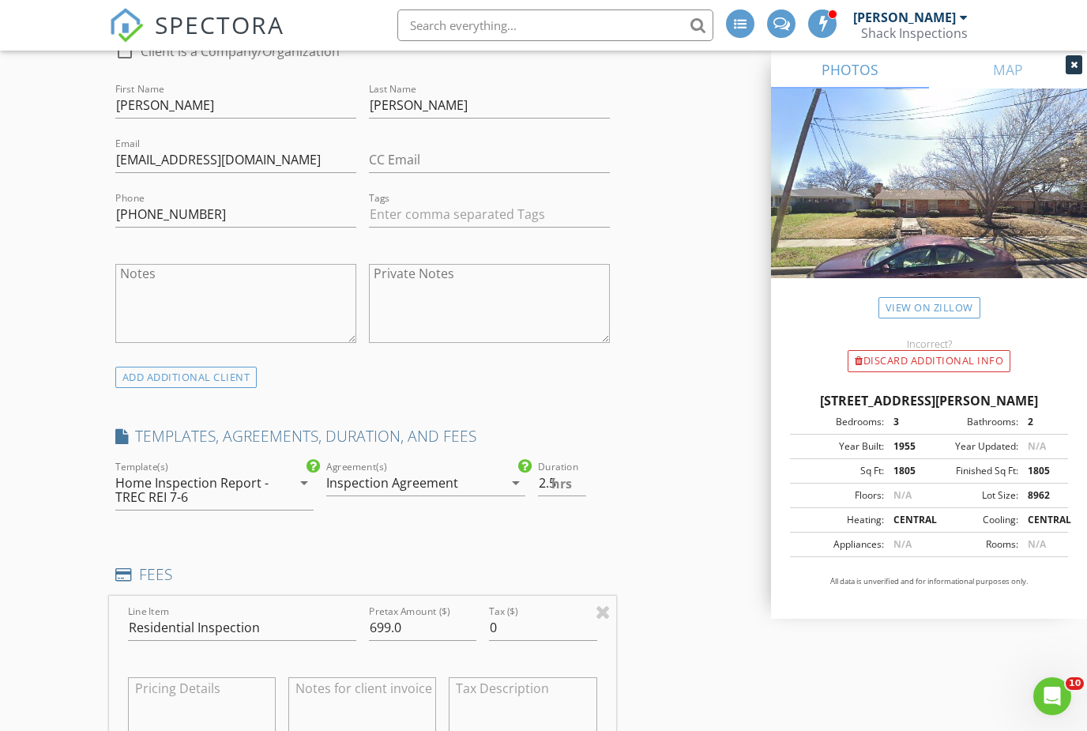
scroll to position [1292, 0]
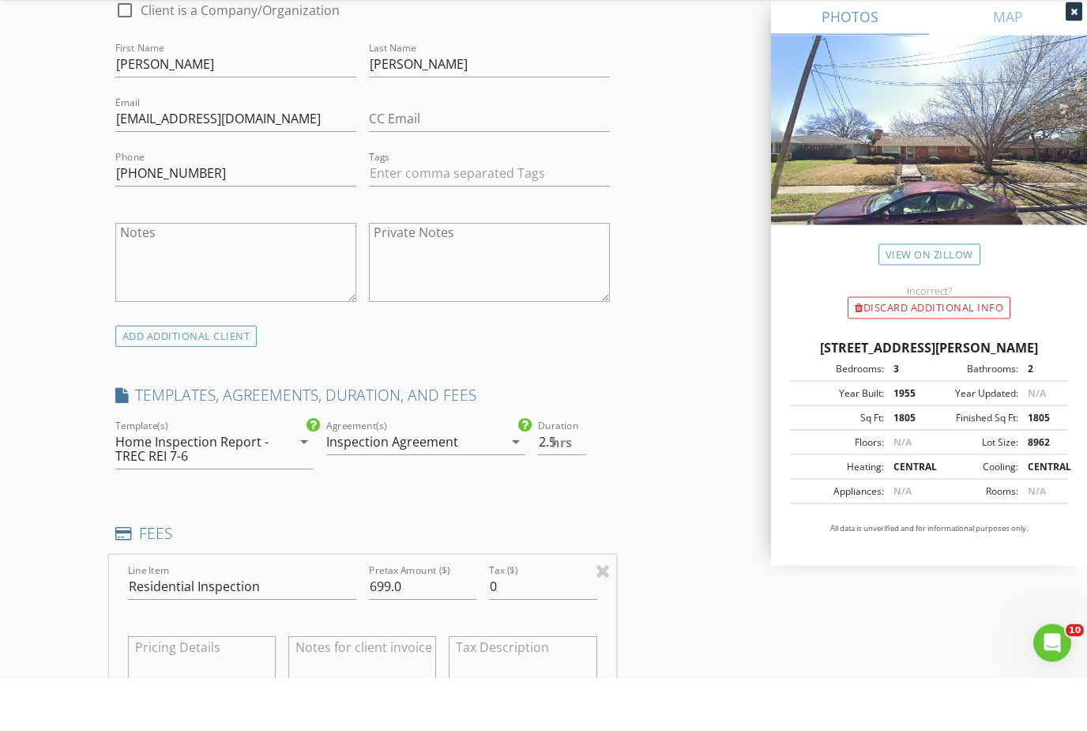
type input "umairnasser@daveperrymiller.com"
click at [556, 490] on span "hrs" at bounding box center [562, 496] width 21 height 13
type input "2"
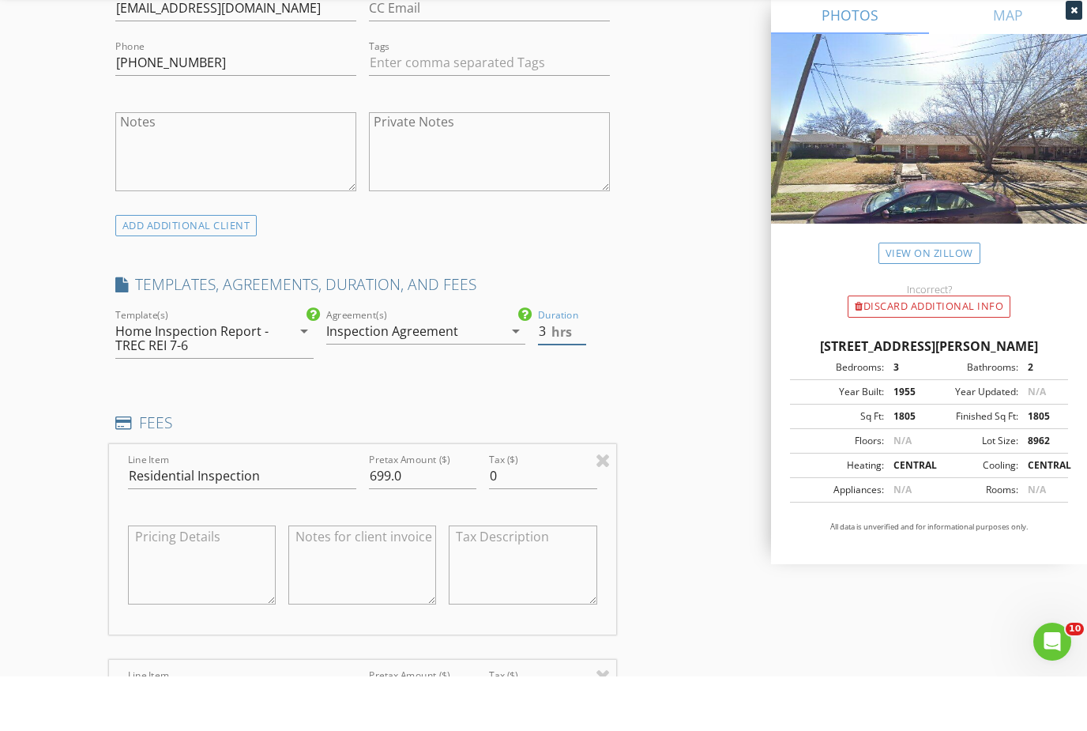
scroll to position [1411, 0]
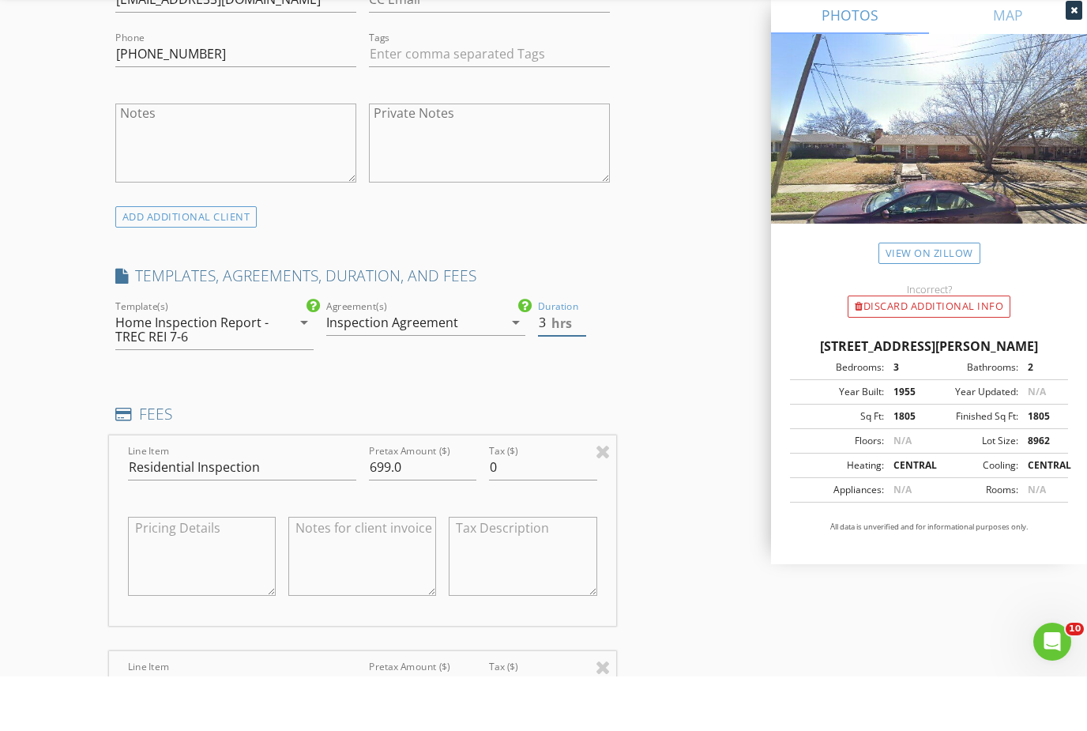
type input "3"
click at [392, 509] on input "699.0" at bounding box center [423, 522] width 108 height 26
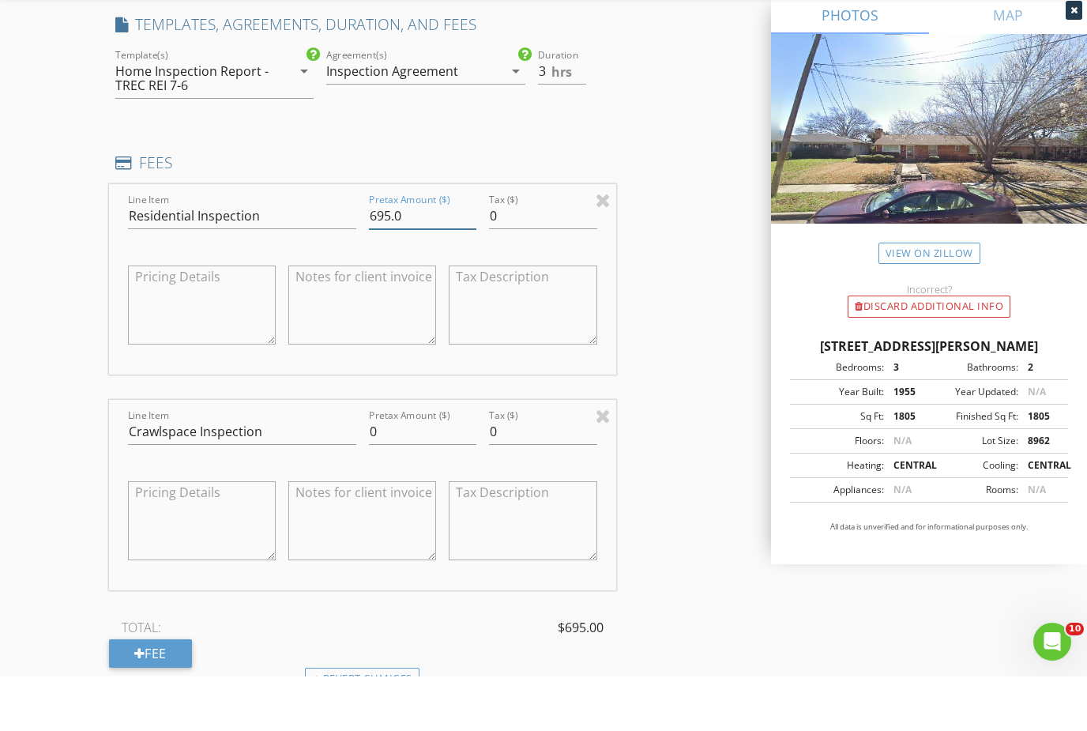
scroll to position [1663, 0]
type input "695.0"
click at [375, 473] on input "0" at bounding box center [423, 486] width 108 height 26
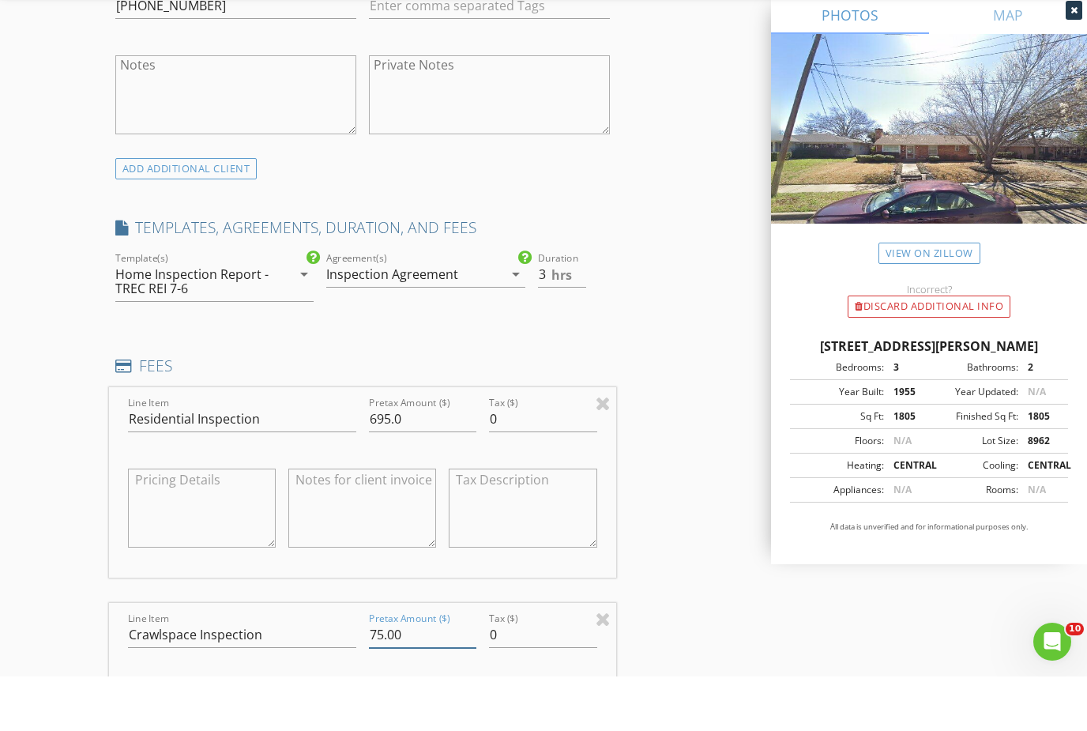
scroll to position [1460, 0]
type input "75.00"
click at [529, 460] on input "0" at bounding box center [543, 473] width 108 height 26
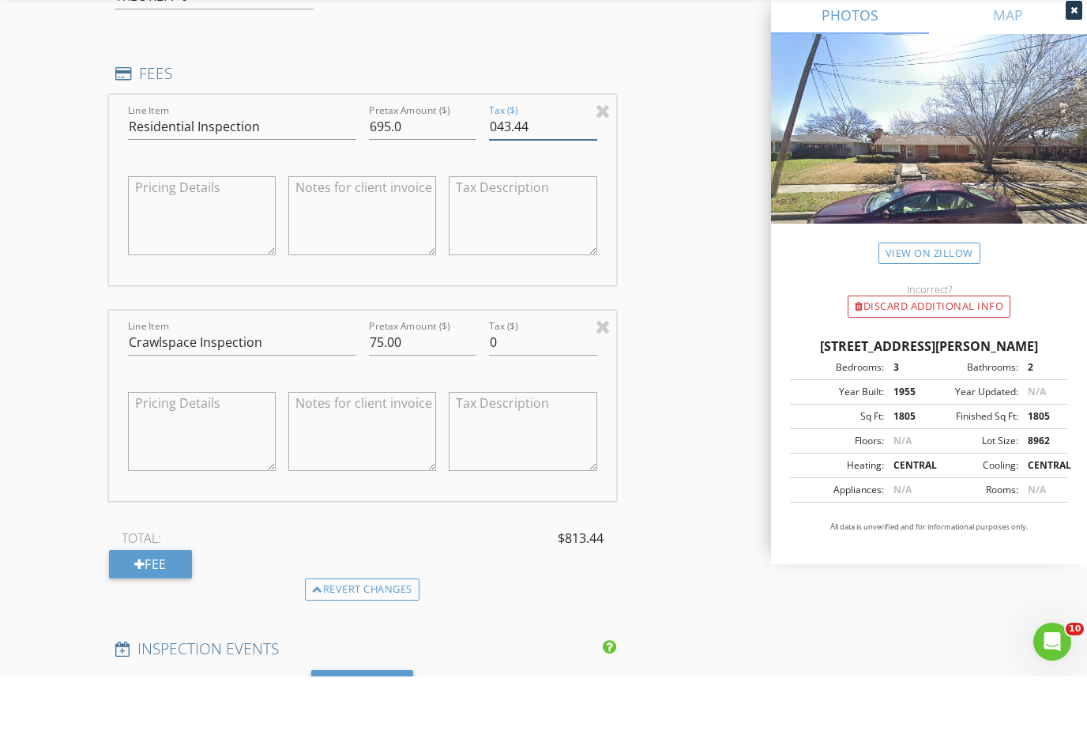
scroll to position [1752, 0]
type input "043.44"
click at [527, 383] on input "0" at bounding box center [543, 396] width 108 height 26
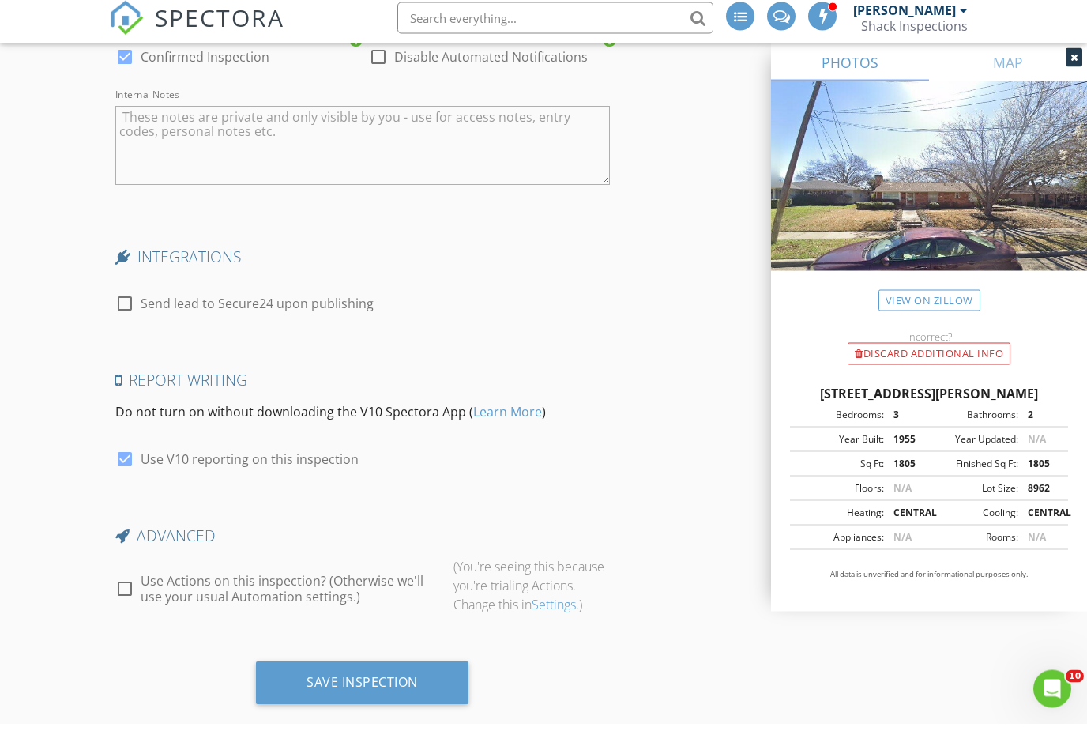
scroll to position [3699, 0]
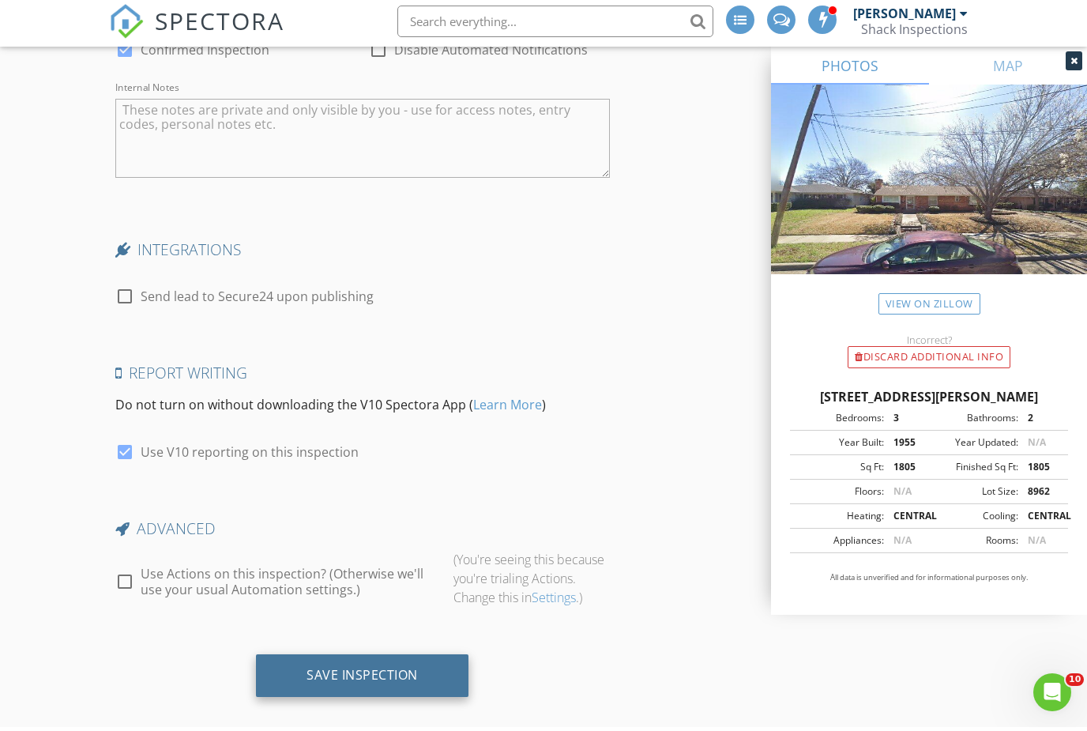
type input "4.690"
click at [367, 671] on div "Save Inspection" at bounding box center [362, 679] width 111 height 16
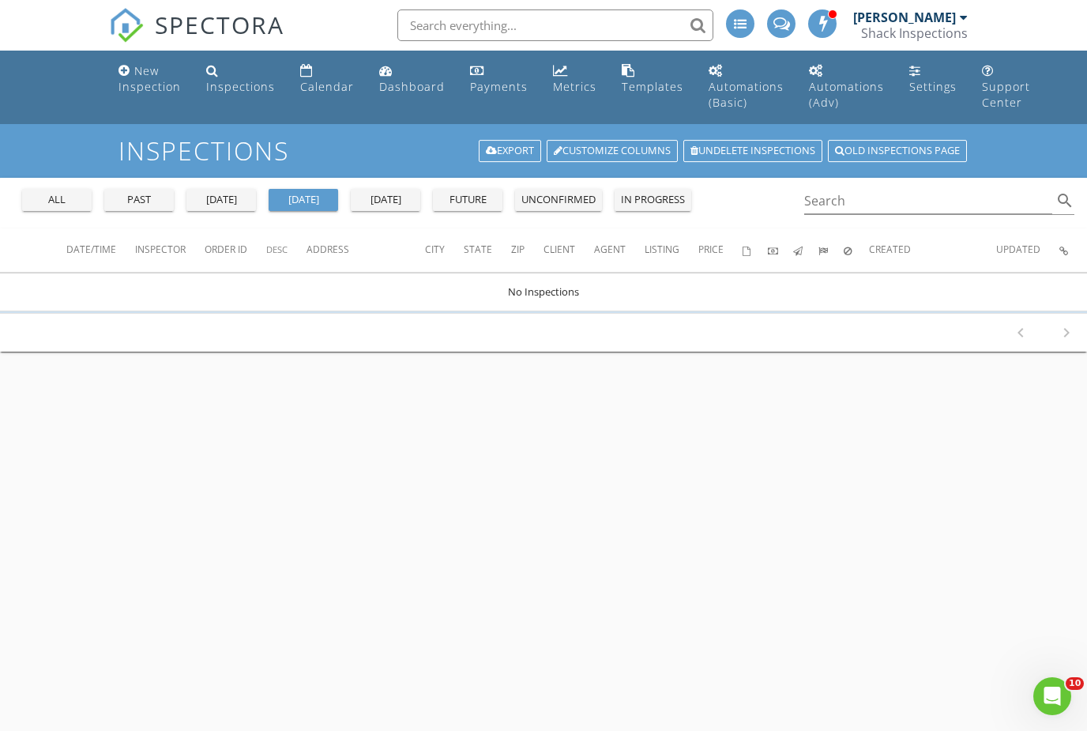
click at [78, 194] on div "all" at bounding box center [56, 200] width 57 height 16
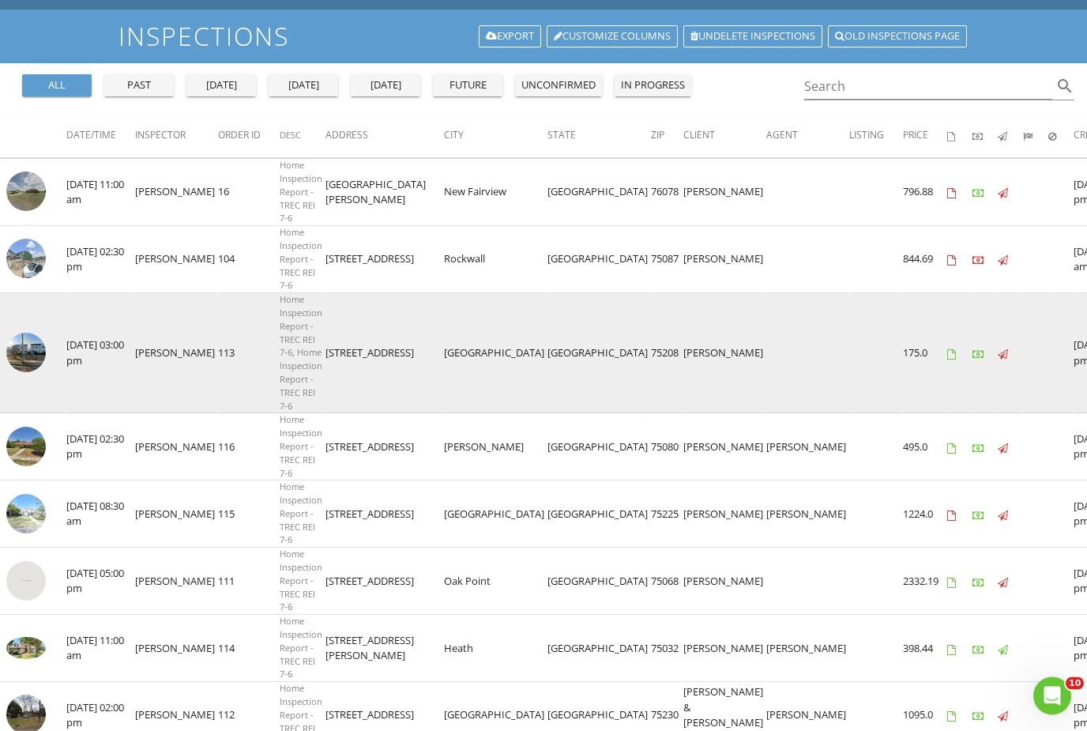
scroll to position [115, 0]
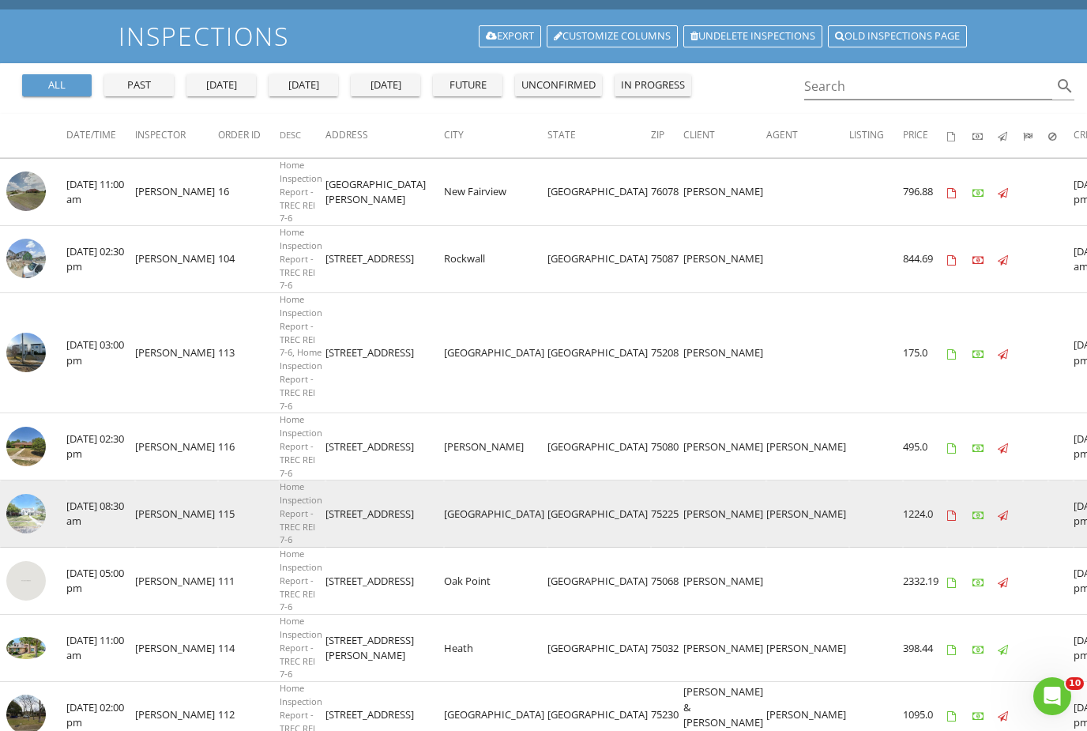
click at [28, 496] on img at bounding box center [26, 514] width 40 height 40
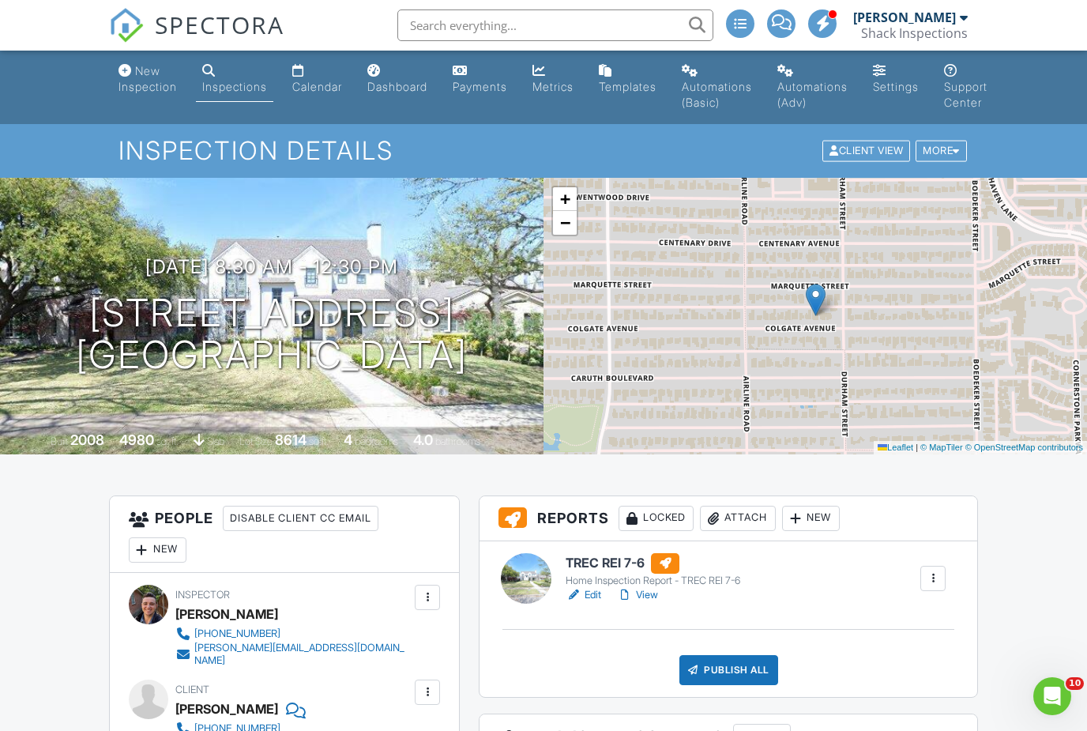
click at [232, 238] on div "08/26/2025 8:30 am - 12:30 pm 7315 Colgate Ave Dallas, TX 75225 Built 2008 4980…" at bounding box center [272, 316] width 544 height 277
click at [227, 220] on div "08/26/2025 8:30 am - 12:30 pm 7315 Colgate Ave Dallas, TX 75225 Built 2008 4980…" at bounding box center [272, 316] width 544 height 277
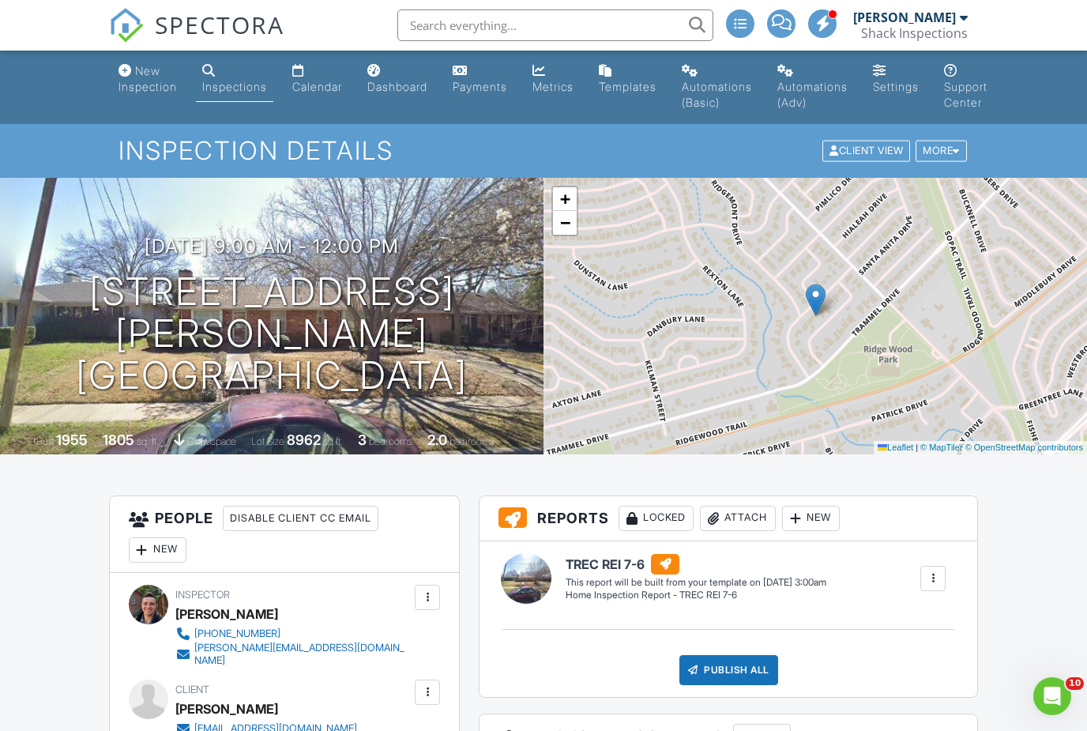
click at [266, 81] on div "Inspections" at bounding box center [234, 86] width 65 height 13
